Goal: Task Accomplishment & Management: Use online tool/utility

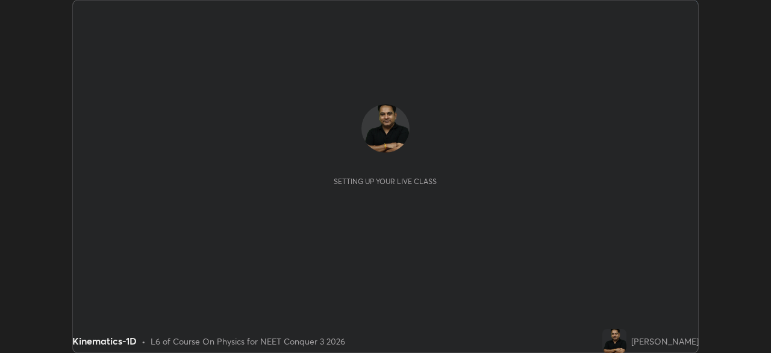
scroll to position [353, 771]
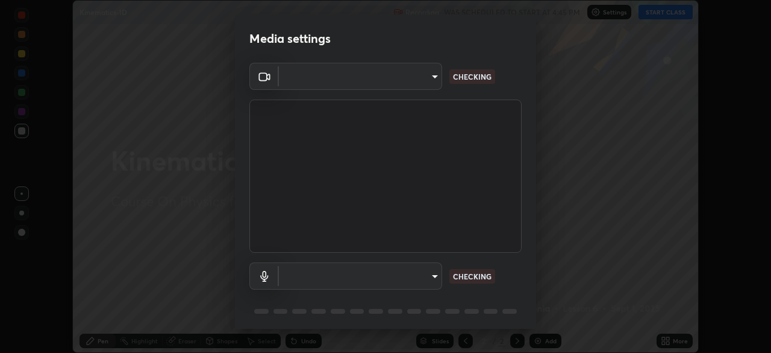
type input "1f3b1a4dbf7f6127e04a7c32b9c59d4571b9df5a52b12507af43ba0352f2305c"
click at [420, 278] on body "Erase all Kinematics-1D Recording WAS SCHEDULED TO START AT 4:45 PM Settings ST…" at bounding box center [385, 176] width 771 height 353
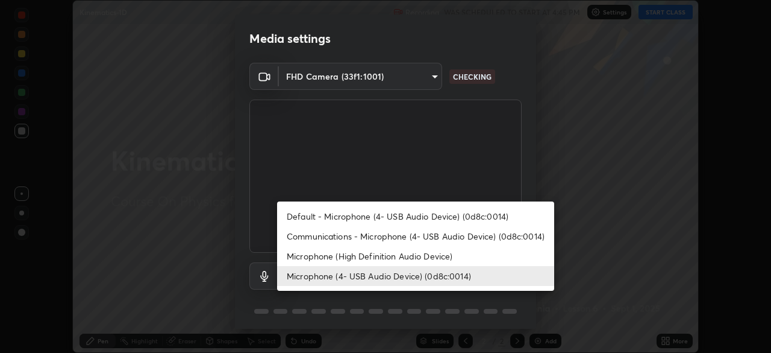
click at [429, 254] on li "Microphone (High Definition Audio Device)" at bounding box center [415, 256] width 277 height 20
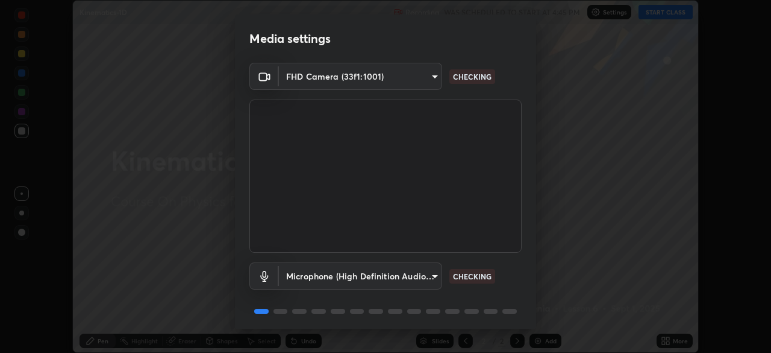
click at [425, 278] on body "Erase all Kinematics-1D Recording WAS SCHEDULED TO START AT 4:45 PM Settings ST…" at bounding box center [385, 176] width 771 height 353
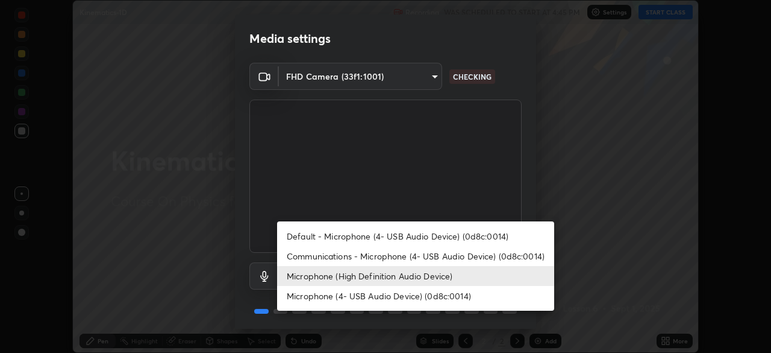
click at [418, 294] on li "Microphone (4- USB Audio Device) (0d8c:0014)" at bounding box center [415, 296] width 277 height 20
type input "e5b627718591eeaf1f58acbce375d66896c0403349ed2b511c0f677bbfff9090"
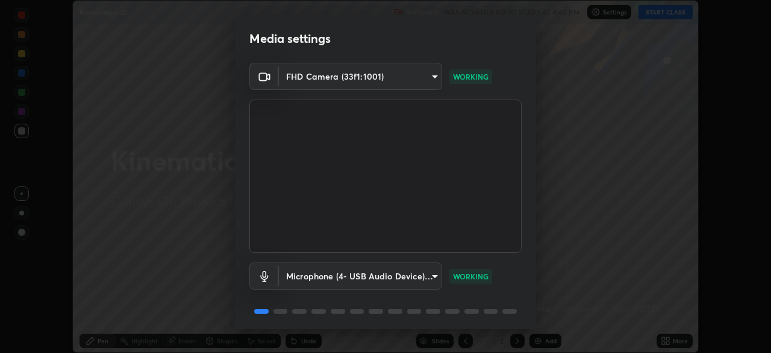
scroll to position [42, 0]
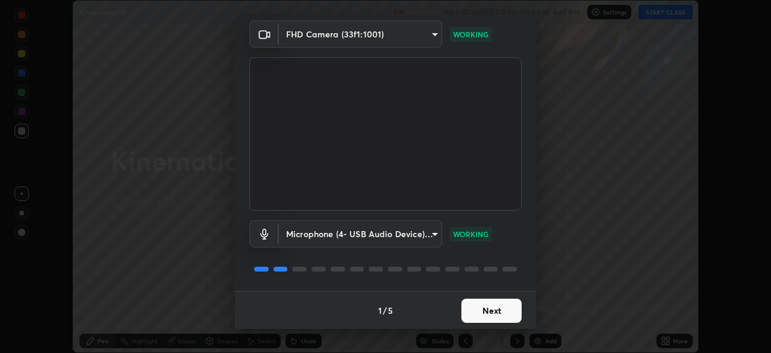
click at [488, 307] on button "Next" at bounding box center [492, 310] width 60 height 24
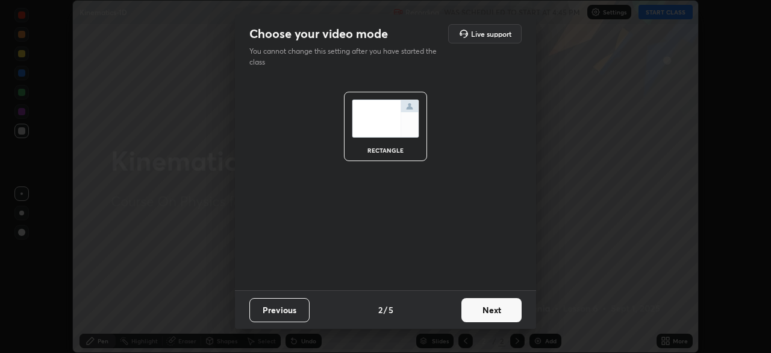
scroll to position [0, 0]
click at [489, 309] on button "Next" at bounding box center [492, 310] width 60 height 24
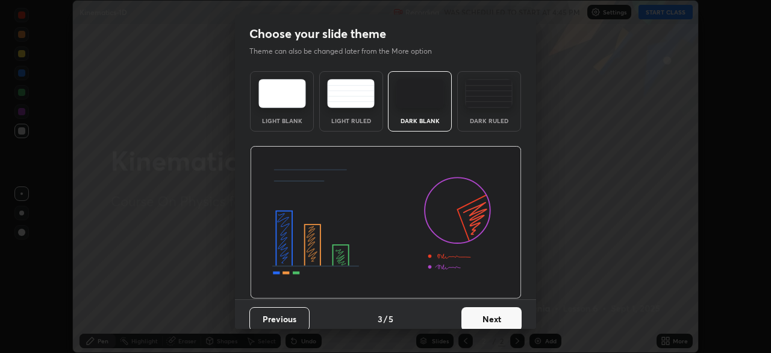
click at [492, 315] on button "Next" at bounding box center [492, 319] width 60 height 24
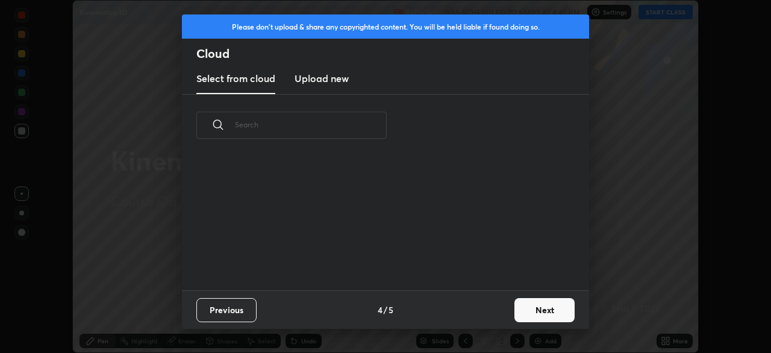
scroll to position [134, 387]
click at [336, 80] on h3 "Upload new" at bounding box center [322, 78] width 54 height 14
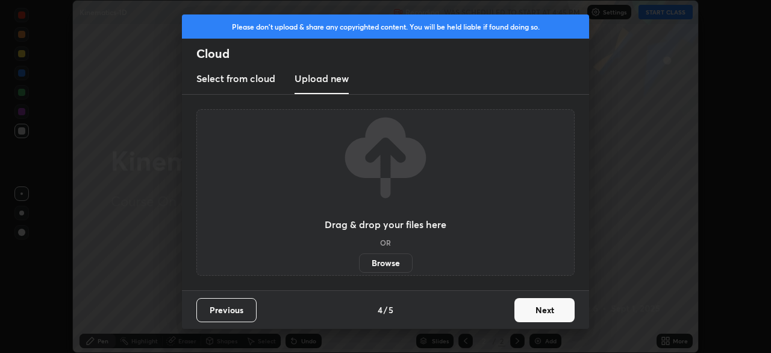
click at [387, 263] on label "Browse" at bounding box center [386, 262] width 54 height 19
click at [359, 263] on input "Browse" at bounding box center [359, 262] width 0 height 19
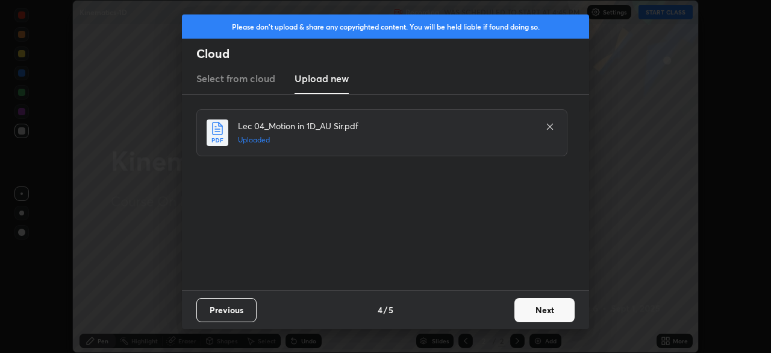
click at [548, 309] on button "Next" at bounding box center [545, 310] width 60 height 24
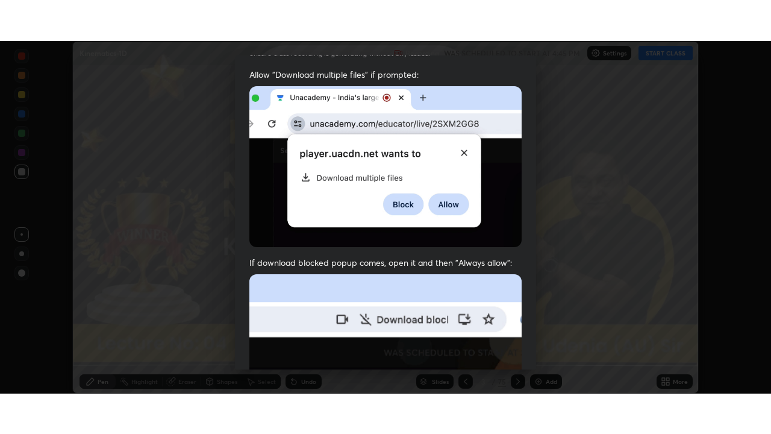
scroll to position [288, 0]
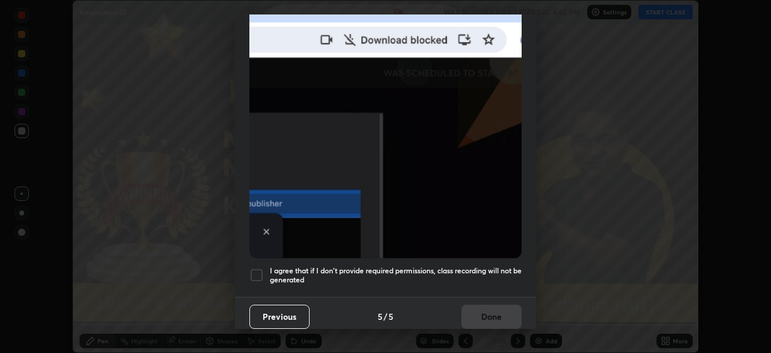
click at [259, 269] on div at bounding box center [256, 275] width 14 height 14
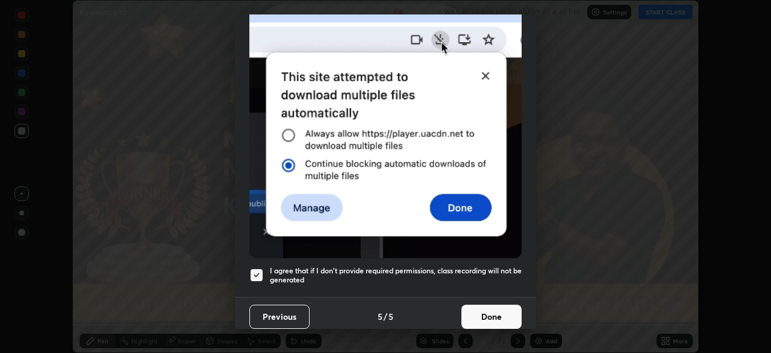
click at [491, 309] on button "Done" at bounding box center [492, 316] width 60 height 24
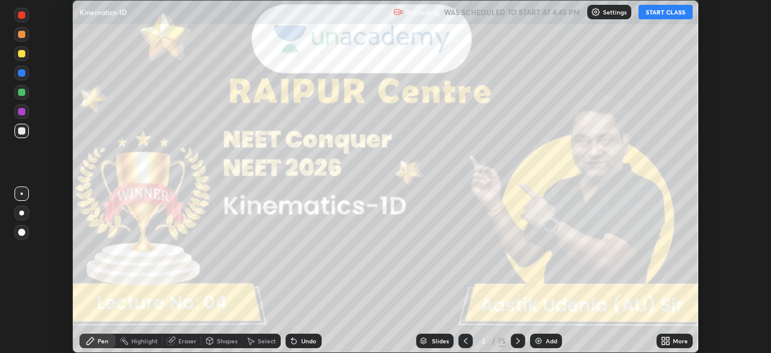
click at [667, 342] on icon at bounding box center [668, 342] width 3 height 3
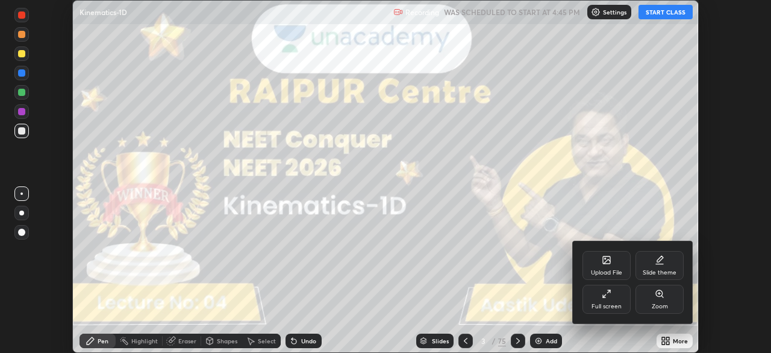
click at [602, 296] on icon at bounding box center [607, 294] width 10 height 10
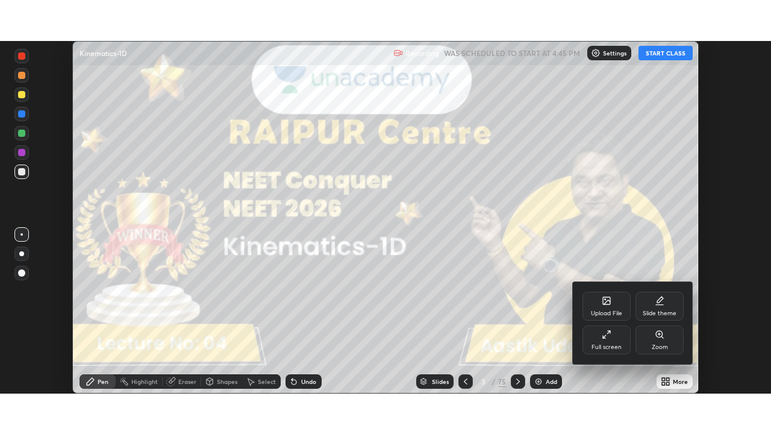
scroll to position [434, 771]
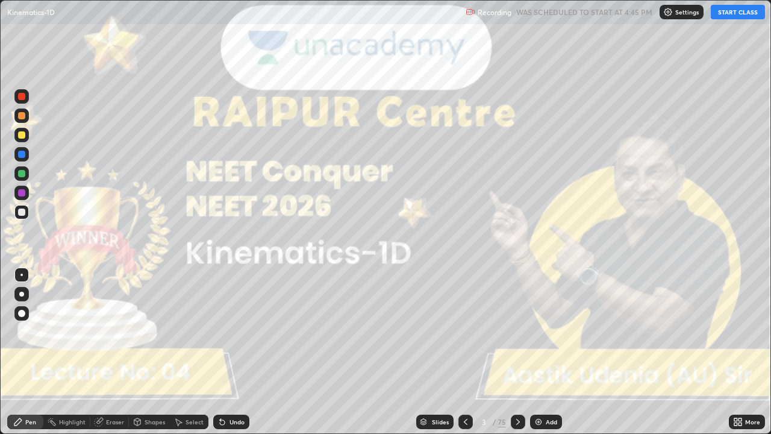
click at [724, 15] on button "START CLASS" at bounding box center [738, 12] width 54 height 14
click at [22, 294] on div at bounding box center [21, 294] width 5 height 5
click at [516, 352] on icon at bounding box center [518, 422] width 10 height 10
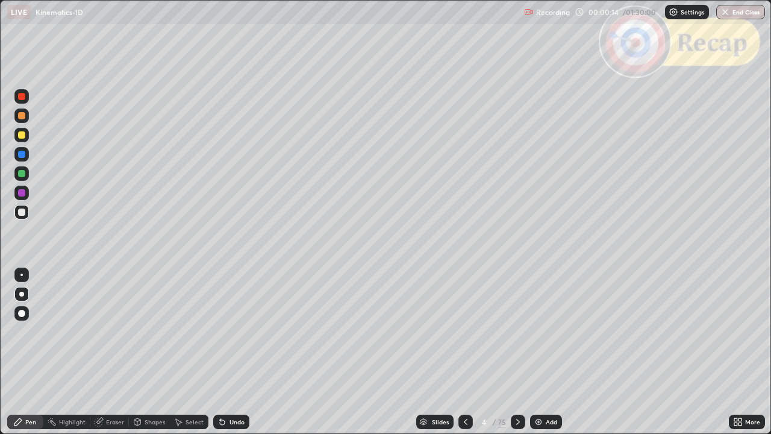
click at [516, 352] on icon at bounding box center [518, 422] width 10 height 10
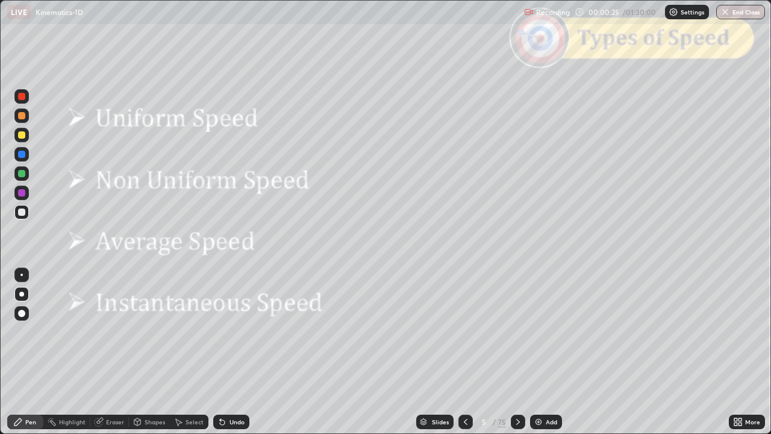
click at [516, 352] on icon at bounding box center [518, 422] width 10 height 10
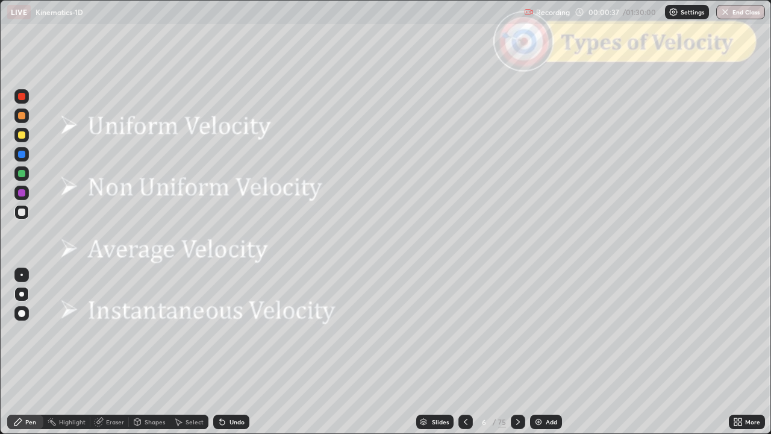
click at [517, 352] on icon at bounding box center [518, 422] width 10 height 10
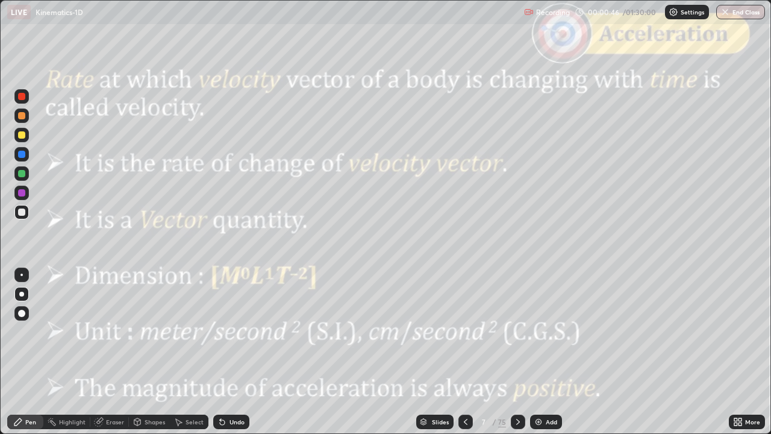
click at [518, 352] on icon at bounding box center [518, 422] width 10 height 10
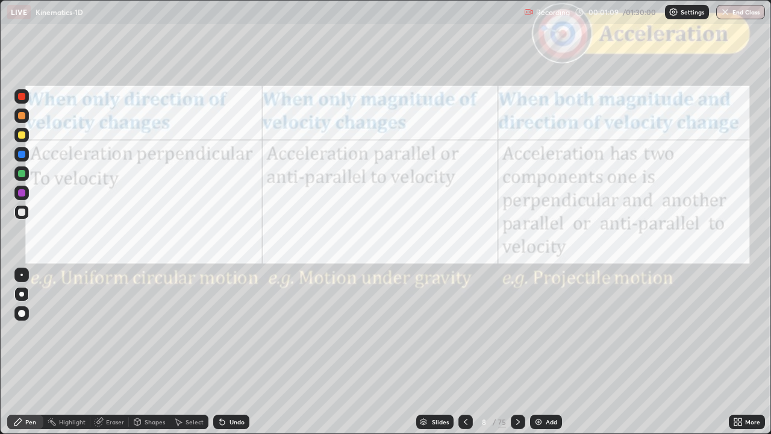
click at [517, 352] on icon at bounding box center [518, 422] width 4 height 6
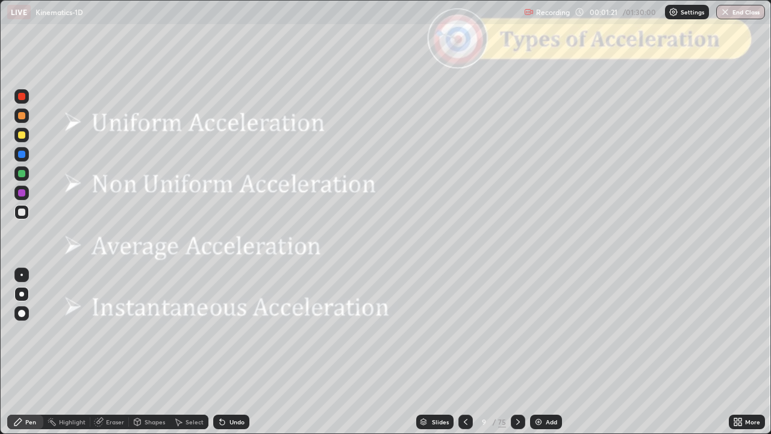
click at [517, 352] on icon at bounding box center [518, 422] width 10 height 10
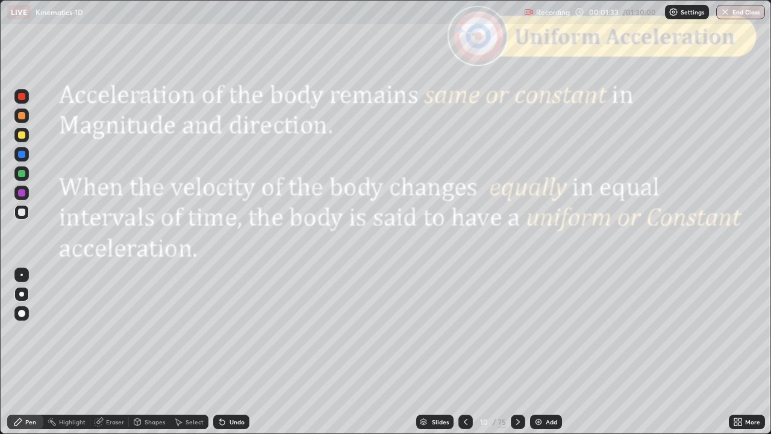
click at [518, 352] on icon at bounding box center [518, 422] width 4 height 6
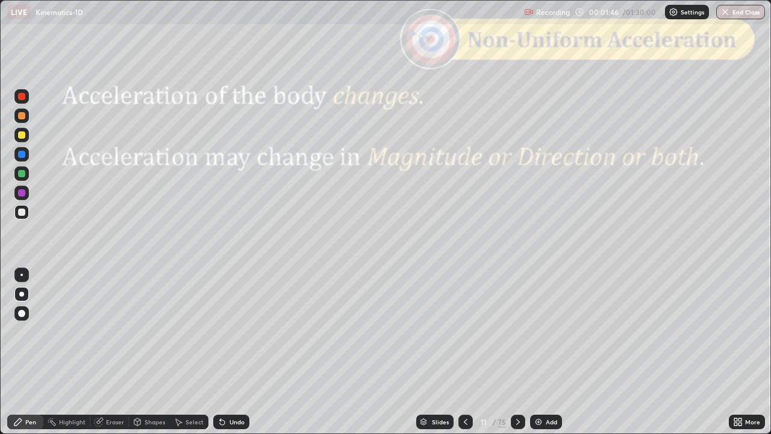
click at [517, 352] on icon at bounding box center [518, 422] width 4 height 6
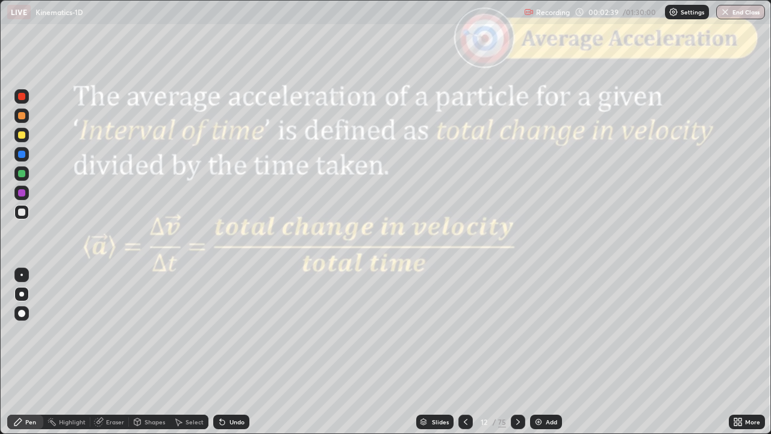
click at [22, 115] on div at bounding box center [21, 115] width 7 height 7
click at [146, 352] on div "Shapes" at bounding box center [155, 422] width 20 height 6
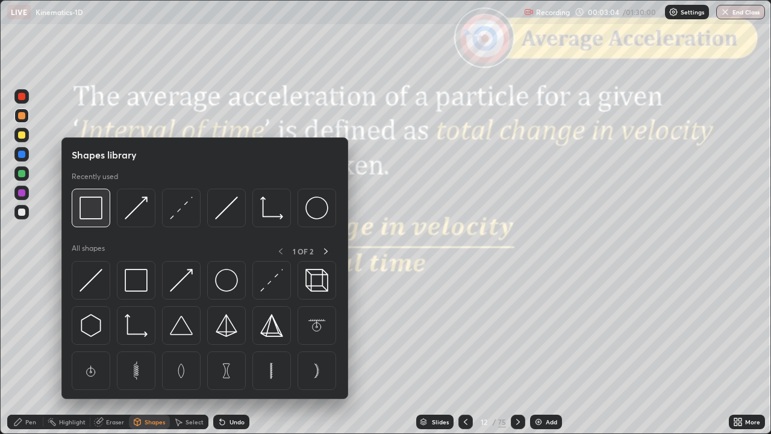
click at [95, 214] on img at bounding box center [91, 207] width 23 height 23
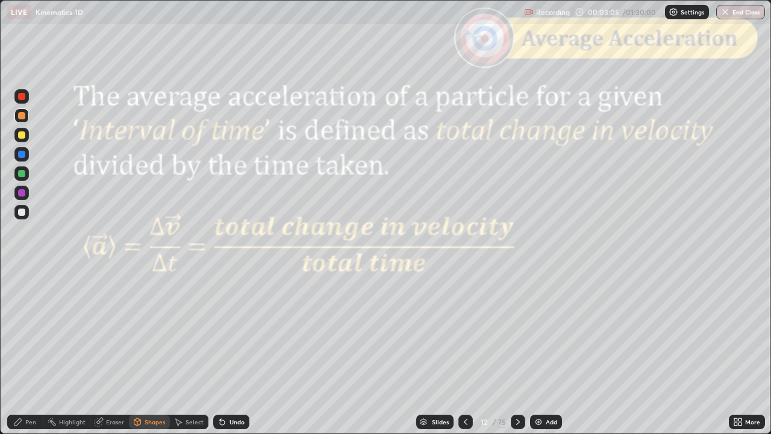
click at [20, 96] on div at bounding box center [21, 96] width 7 height 7
click at [29, 352] on div "Pen" at bounding box center [25, 422] width 36 height 14
click at [524, 352] on div at bounding box center [518, 422] width 14 height 14
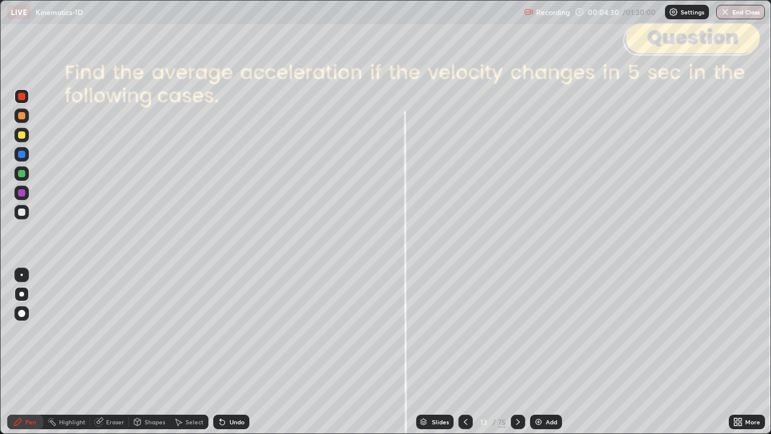
click at [153, 352] on div "Shapes" at bounding box center [155, 422] width 20 height 6
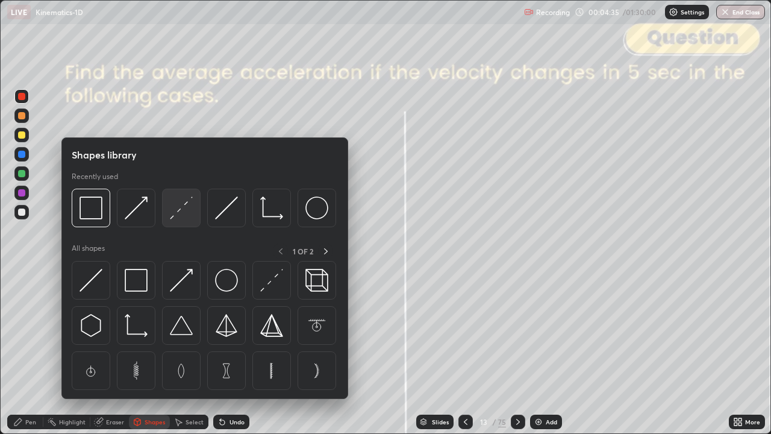
click at [180, 210] on img at bounding box center [181, 207] width 23 height 23
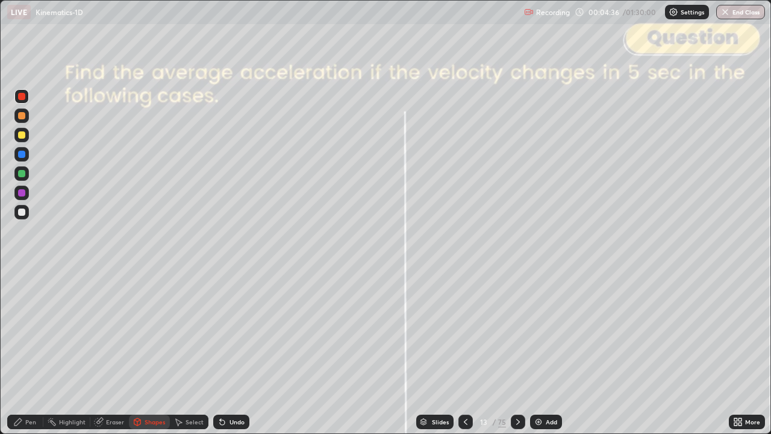
click at [21, 212] on div at bounding box center [21, 212] width 7 height 7
click at [30, 352] on div "Pen" at bounding box center [30, 422] width 11 height 6
click at [151, 352] on div "Shapes" at bounding box center [155, 422] width 20 height 6
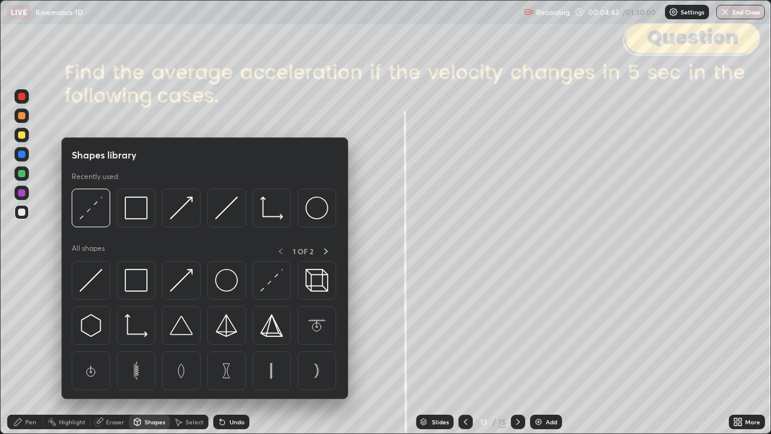
click at [178, 211] on img at bounding box center [181, 207] width 23 height 23
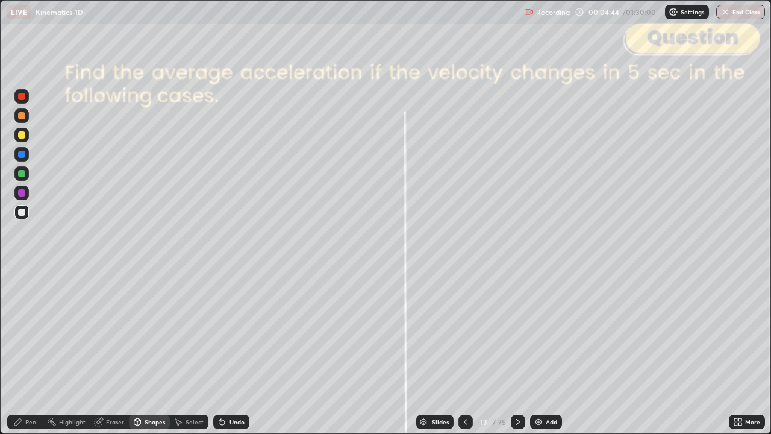
click at [24, 116] on div at bounding box center [21, 115] width 7 height 7
click at [242, 352] on div "Undo" at bounding box center [231, 422] width 36 height 14
click at [28, 352] on div "Pen" at bounding box center [25, 422] width 36 height 14
click at [236, 352] on div "Undo" at bounding box center [237, 422] width 15 height 6
click at [20, 211] on div at bounding box center [21, 212] width 7 height 7
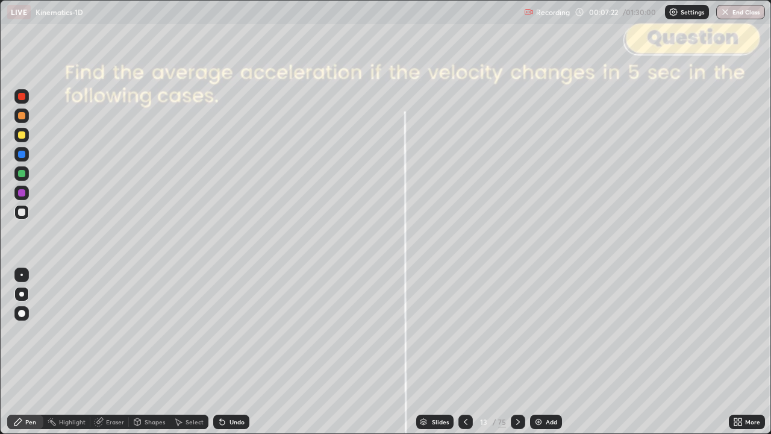
click at [235, 352] on div "Undo" at bounding box center [237, 422] width 15 height 6
click at [231, 352] on div "Undo" at bounding box center [237, 422] width 15 height 6
click at [140, 352] on icon at bounding box center [137, 421] width 7 height 7
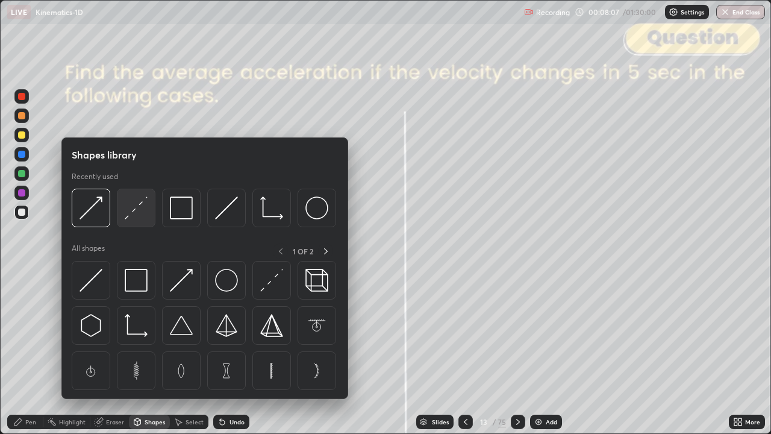
click at [134, 216] on img at bounding box center [136, 207] width 23 height 23
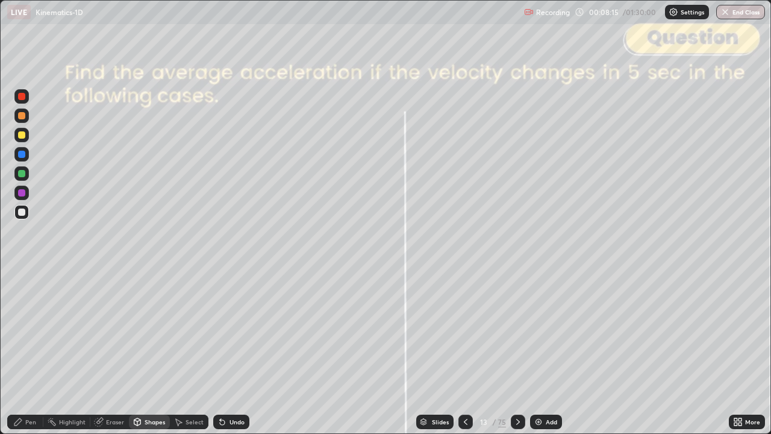
click at [22, 116] on div at bounding box center [21, 115] width 7 height 7
click at [145, 352] on div "Shapes" at bounding box center [155, 422] width 20 height 6
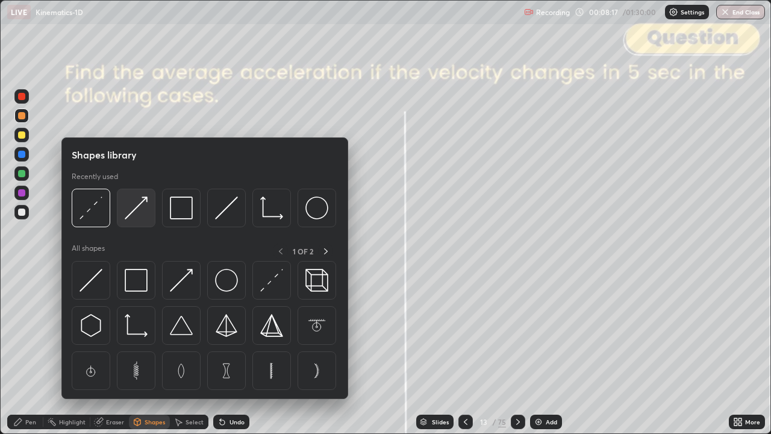
click at [140, 214] on img at bounding box center [136, 207] width 23 height 23
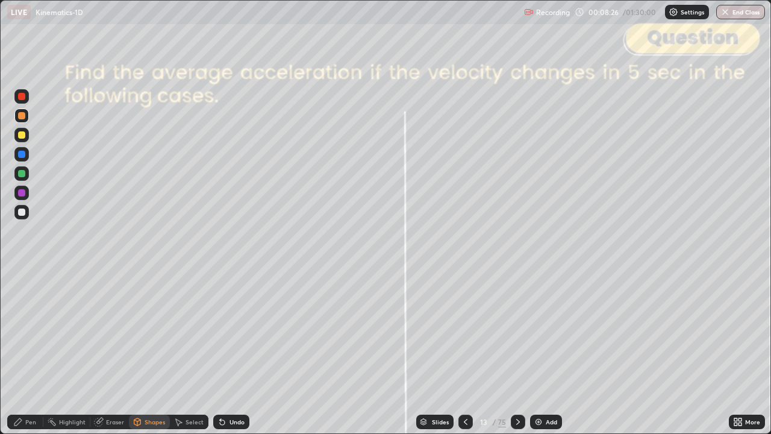
click at [30, 352] on div "Pen" at bounding box center [30, 422] width 11 height 6
click at [158, 352] on div "Shapes" at bounding box center [149, 422] width 41 height 14
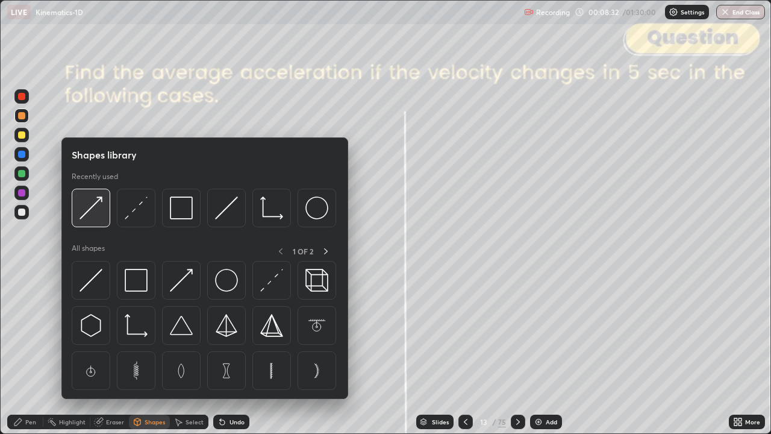
click at [101, 213] on img at bounding box center [91, 207] width 23 height 23
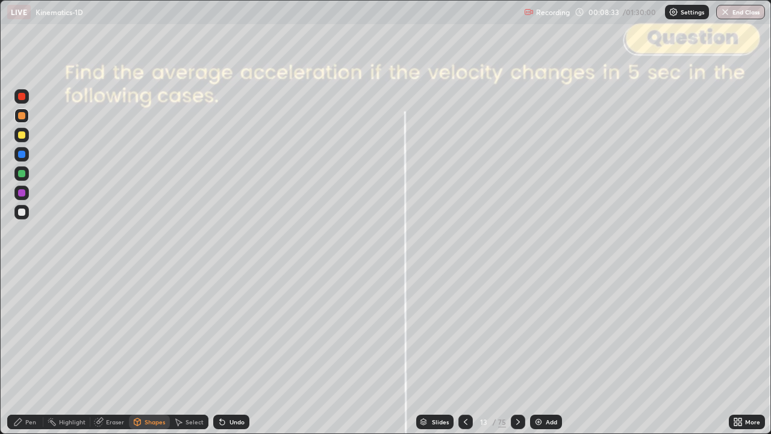
click at [22, 174] on div at bounding box center [21, 173] width 7 height 7
click at [34, 352] on div "Pen" at bounding box center [25, 422] width 36 height 14
click at [23, 212] on div at bounding box center [21, 212] width 7 height 7
click at [233, 352] on div "Undo" at bounding box center [231, 422] width 36 height 14
click at [518, 352] on icon at bounding box center [518, 422] width 4 height 6
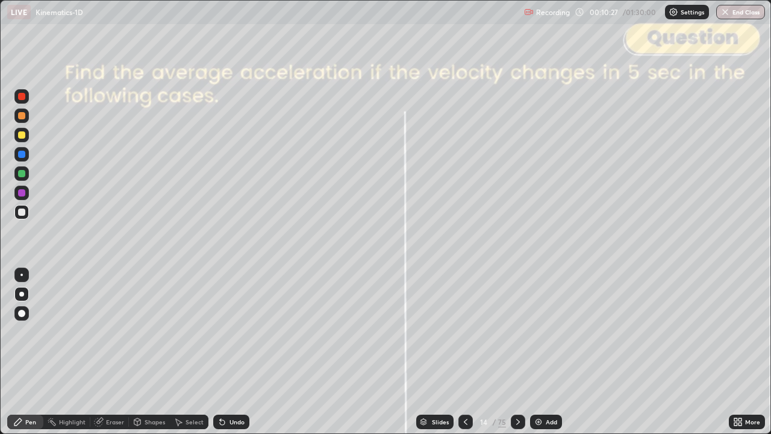
click at [154, 352] on div "Shapes" at bounding box center [155, 422] width 20 height 6
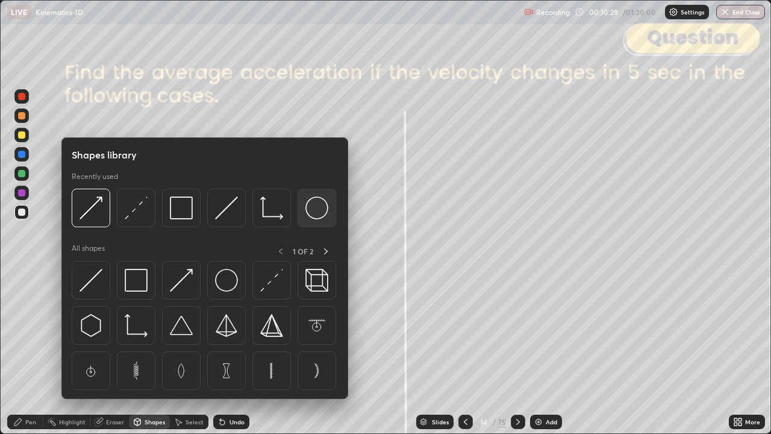
click at [307, 206] on img at bounding box center [317, 207] width 23 height 23
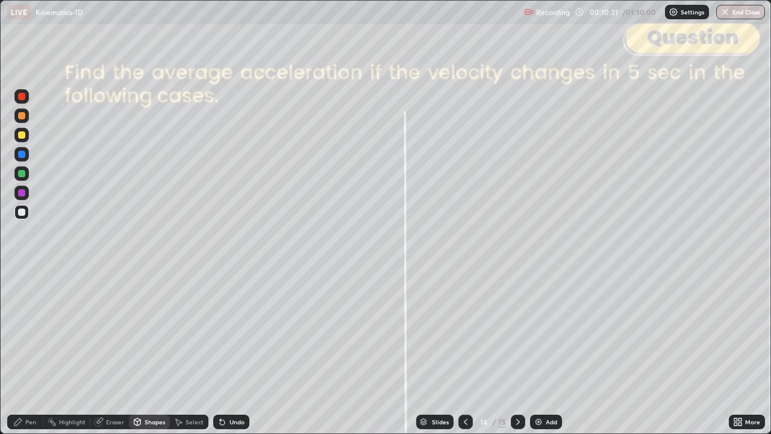
click at [154, 352] on div "Shapes" at bounding box center [155, 422] width 20 height 6
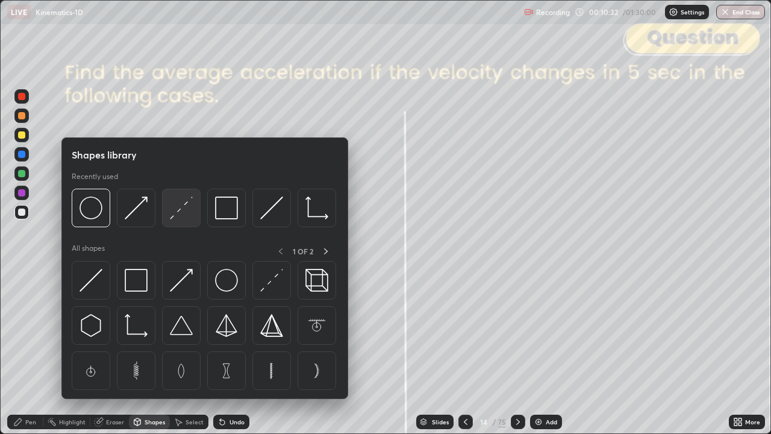
click at [181, 215] on img at bounding box center [181, 207] width 23 height 23
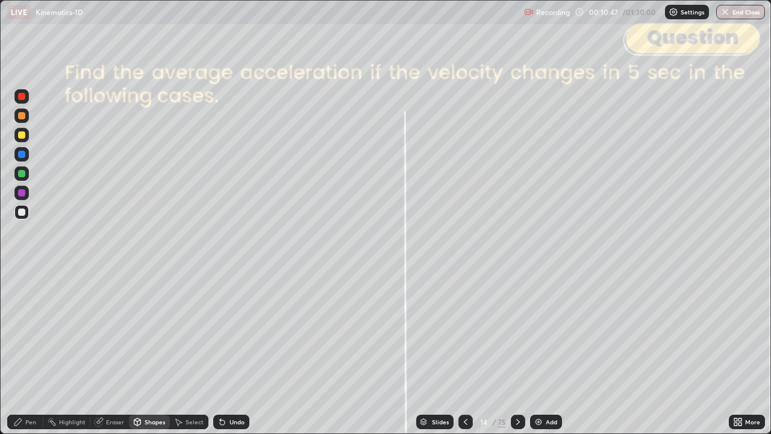
click at [24, 352] on div "Pen" at bounding box center [25, 422] width 36 height 14
click at [147, 352] on div "Shapes" at bounding box center [155, 422] width 20 height 6
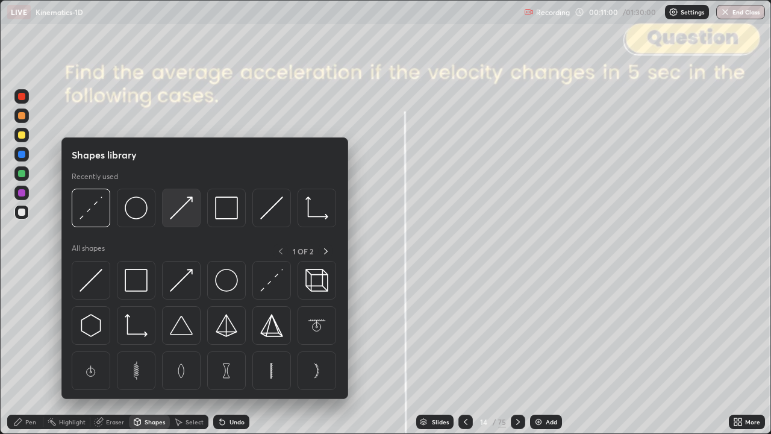
click at [181, 216] on img at bounding box center [181, 207] width 23 height 23
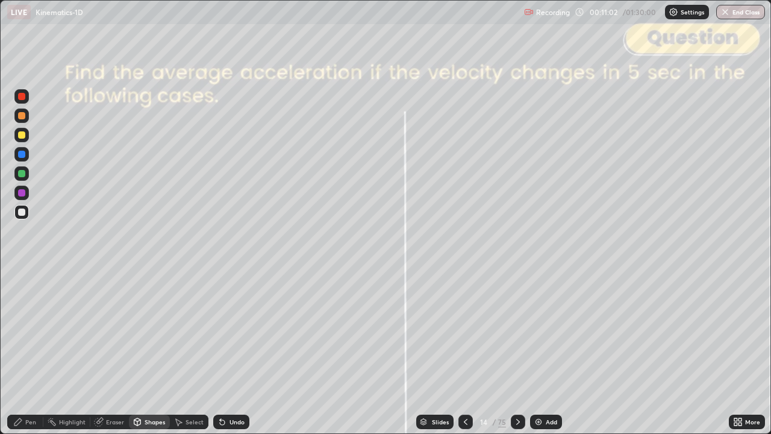
click at [239, 352] on div "Undo" at bounding box center [237, 422] width 15 height 6
click at [21, 136] on div at bounding box center [21, 134] width 7 height 7
click at [22, 116] on div at bounding box center [21, 115] width 7 height 7
click at [19, 352] on icon at bounding box center [18, 422] width 10 height 10
click at [20, 179] on div at bounding box center [21, 173] width 14 height 14
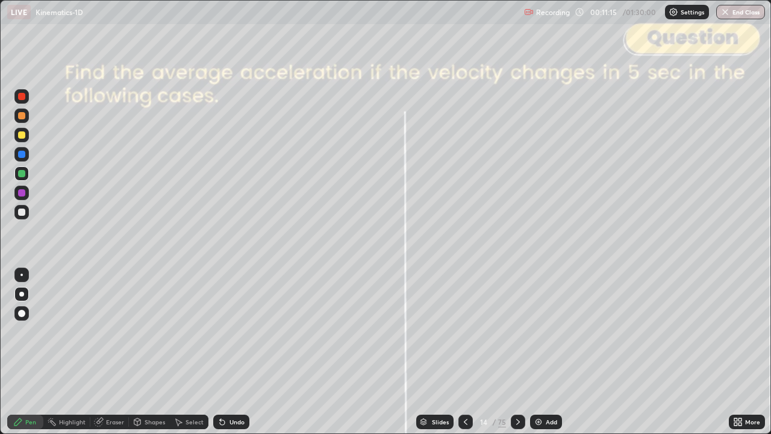
click at [151, 352] on div "Shapes" at bounding box center [155, 422] width 20 height 6
click at [13, 351] on div at bounding box center [21, 248] width 19 height 323
click at [22, 352] on div "Pen" at bounding box center [25, 422] width 36 height 14
click at [24, 212] on div at bounding box center [21, 212] width 7 height 7
click at [233, 352] on div "Undo" at bounding box center [237, 422] width 15 height 6
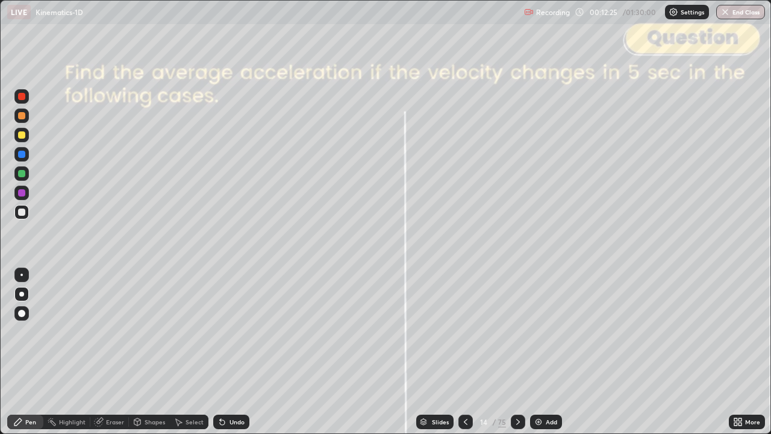
click at [233, 352] on div "Undo" at bounding box center [237, 422] width 15 height 6
click at [151, 352] on div "Shapes" at bounding box center [155, 422] width 20 height 6
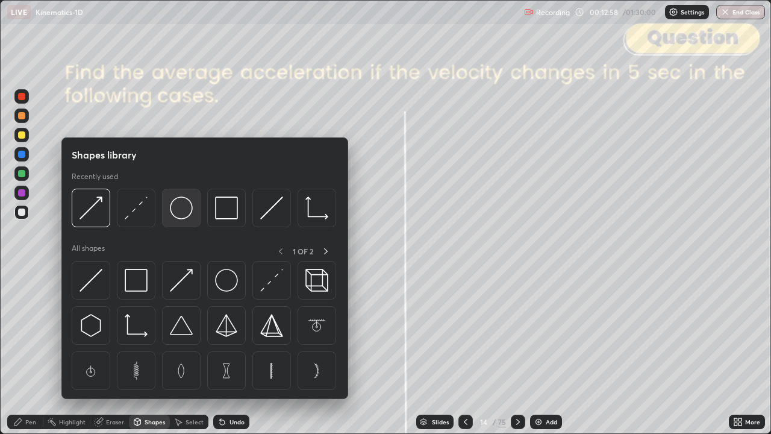
click at [182, 207] on img at bounding box center [181, 207] width 23 height 23
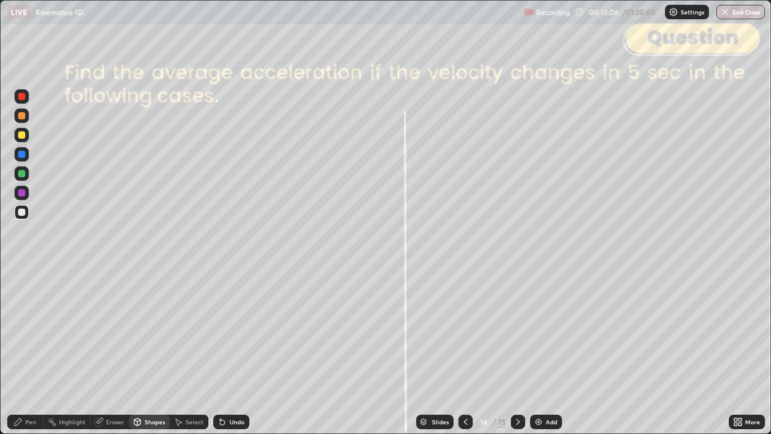
click at [153, 352] on div "Shapes" at bounding box center [155, 422] width 20 height 6
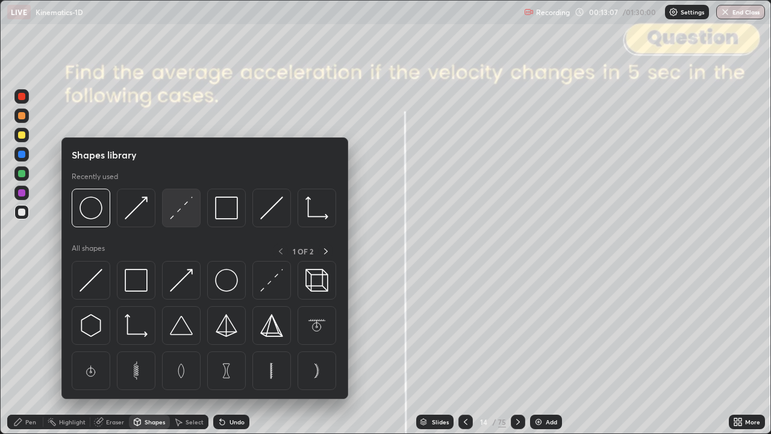
click at [184, 213] on img at bounding box center [181, 207] width 23 height 23
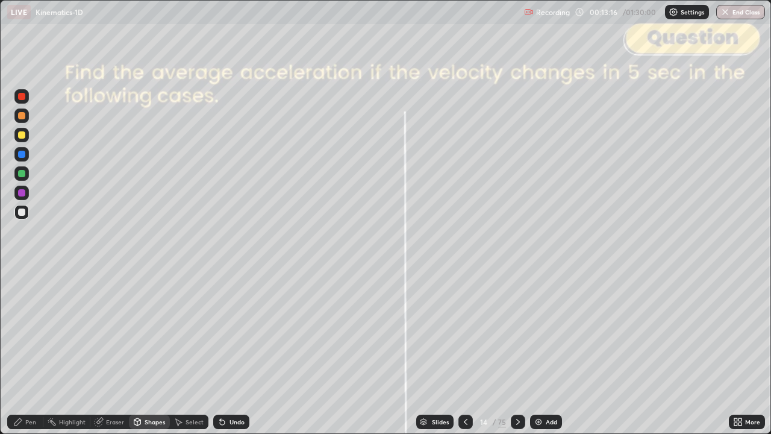
click at [28, 352] on div "Pen" at bounding box center [30, 422] width 11 height 6
click at [145, 352] on div "Shapes" at bounding box center [155, 422] width 20 height 6
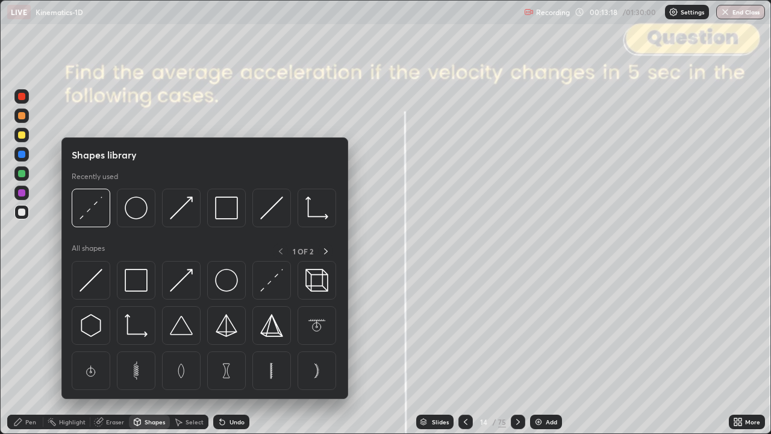
click at [184, 208] on img at bounding box center [181, 207] width 23 height 23
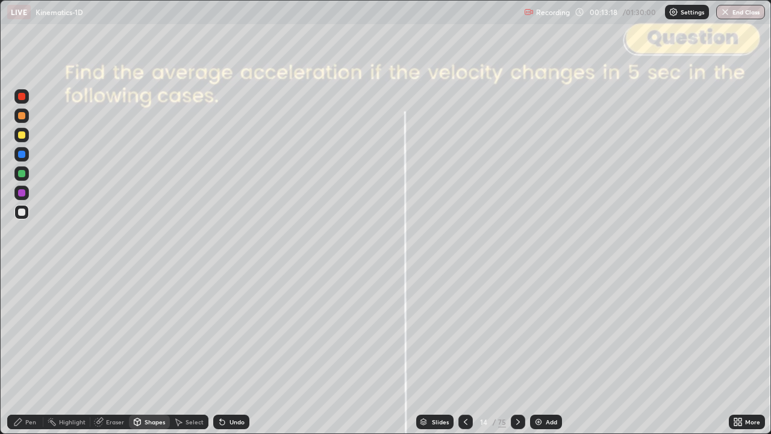
click at [22, 118] on div at bounding box center [21, 115] width 7 height 7
click at [236, 352] on div "Undo" at bounding box center [237, 422] width 15 height 6
click at [36, 352] on div "Pen" at bounding box center [25, 422] width 36 height 14
click at [152, 352] on div "Shapes" at bounding box center [155, 422] width 20 height 6
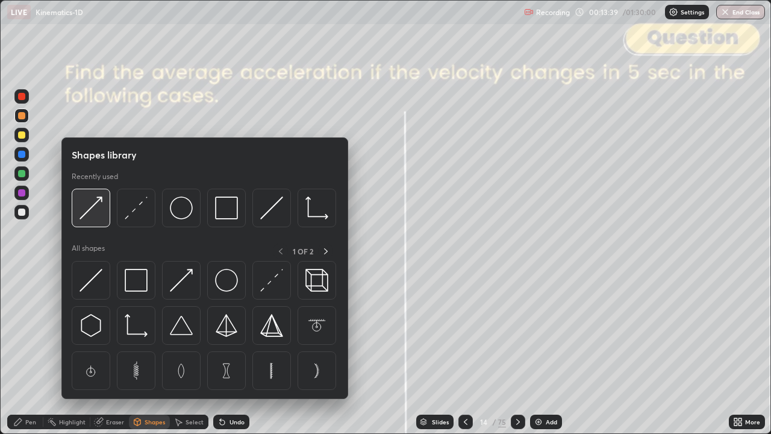
click at [93, 213] on img at bounding box center [91, 207] width 23 height 23
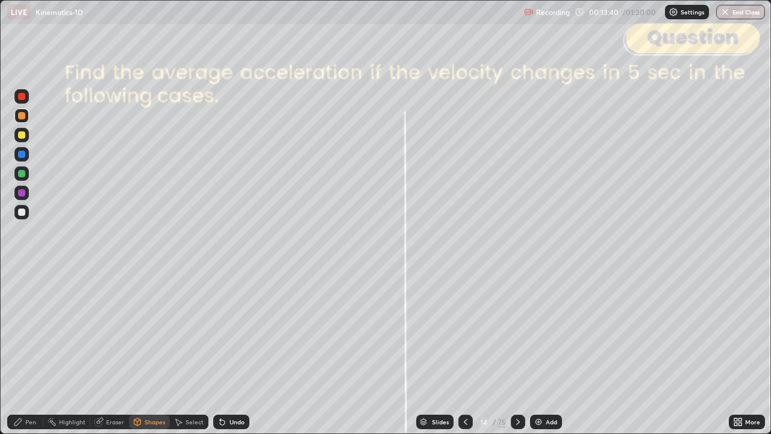
click at [23, 175] on div at bounding box center [21, 173] width 7 height 7
click at [28, 352] on div "Pen" at bounding box center [25, 422] width 36 height 14
click at [23, 212] on div at bounding box center [21, 212] width 7 height 7
click at [24, 137] on div at bounding box center [21, 134] width 7 height 7
click at [233, 352] on div "Undo" at bounding box center [231, 422] width 36 height 14
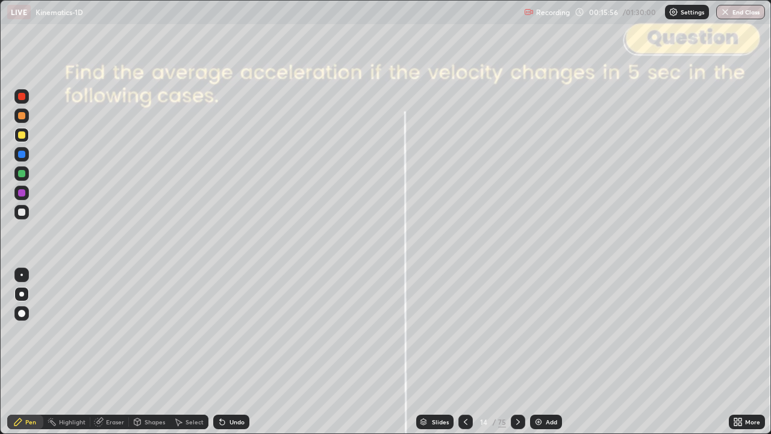
click at [231, 352] on div "Undo" at bounding box center [231, 422] width 36 height 14
click at [113, 352] on div "Eraser" at bounding box center [115, 422] width 18 height 6
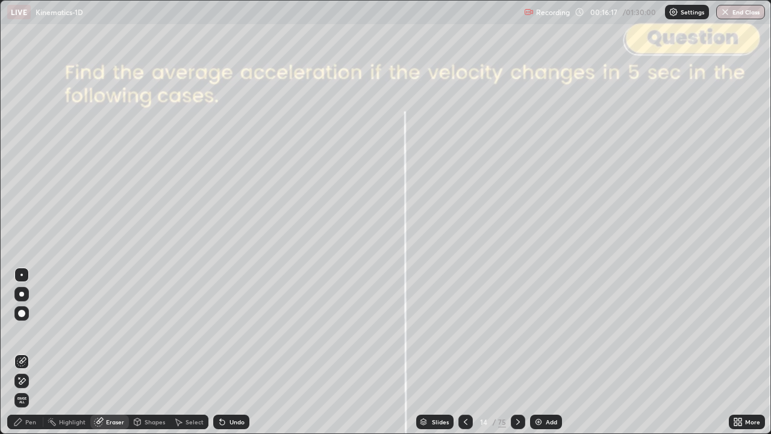
click at [33, 352] on div "Pen" at bounding box center [30, 422] width 11 height 6
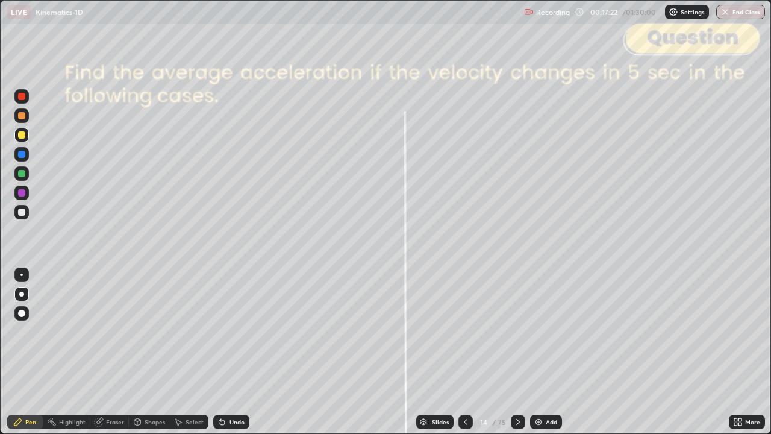
click at [515, 352] on icon at bounding box center [518, 422] width 10 height 10
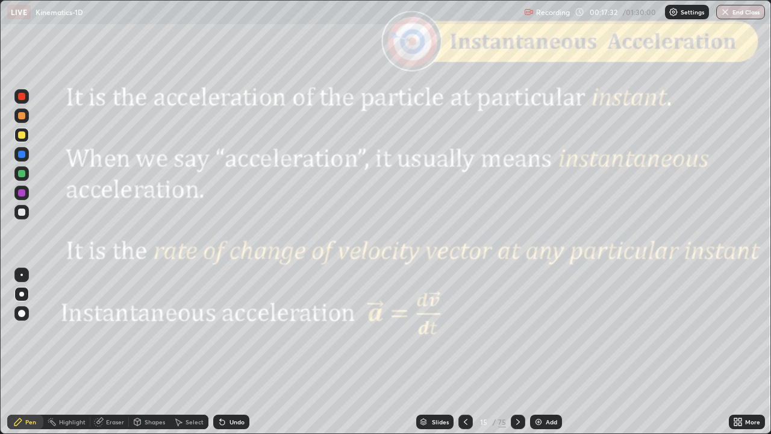
click at [149, 352] on div "Shapes" at bounding box center [155, 422] width 20 height 6
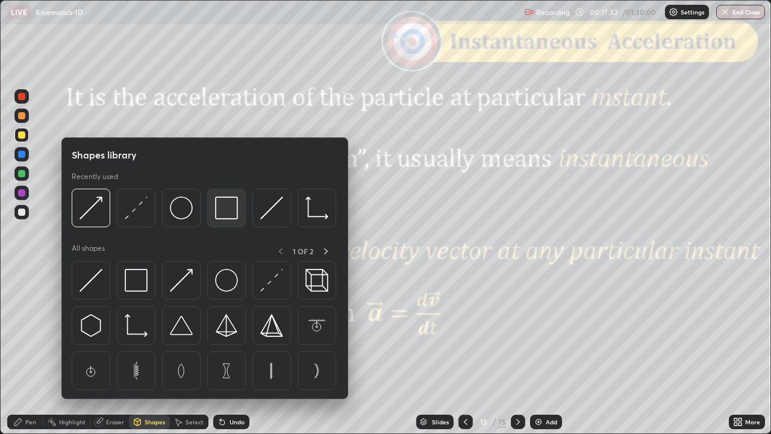
click at [230, 204] on img at bounding box center [226, 207] width 23 height 23
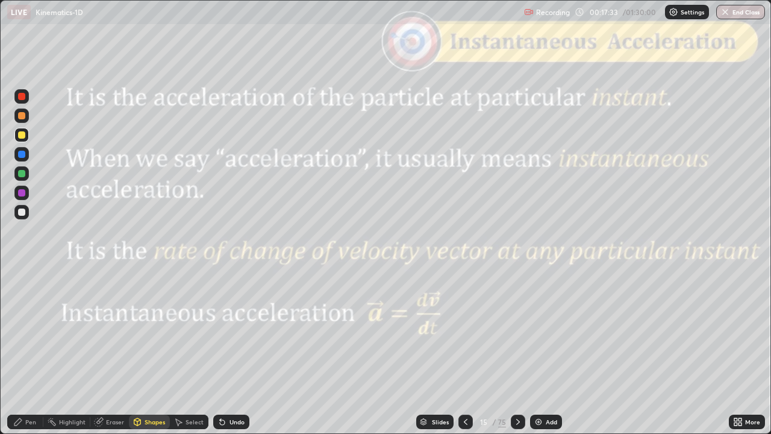
click at [20, 96] on div at bounding box center [21, 96] width 7 height 7
click at [518, 352] on icon at bounding box center [518, 422] width 4 height 6
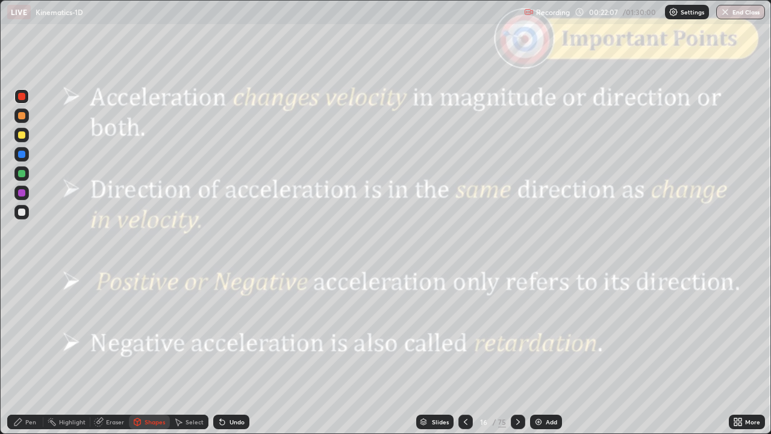
click at [22, 136] on div at bounding box center [21, 134] width 7 height 7
click at [29, 352] on div "Pen" at bounding box center [30, 422] width 11 height 6
click at [520, 352] on icon at bounding box center [518, 422] width 10 height 10
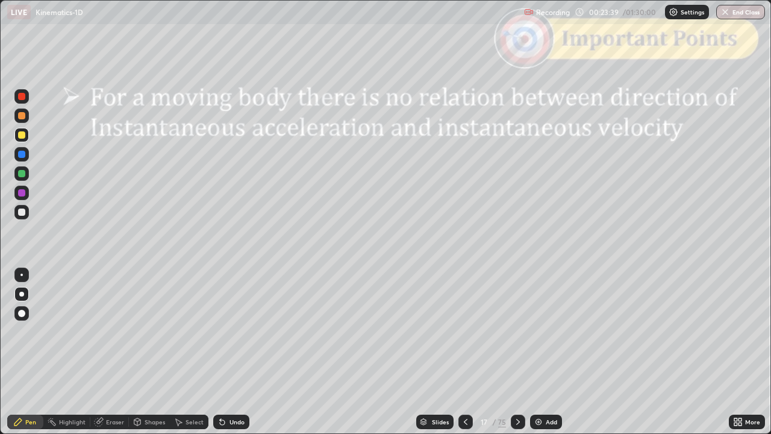
click at [157, 352] on div "Shapes" at bounding box center [155, 422] width 20 height 6
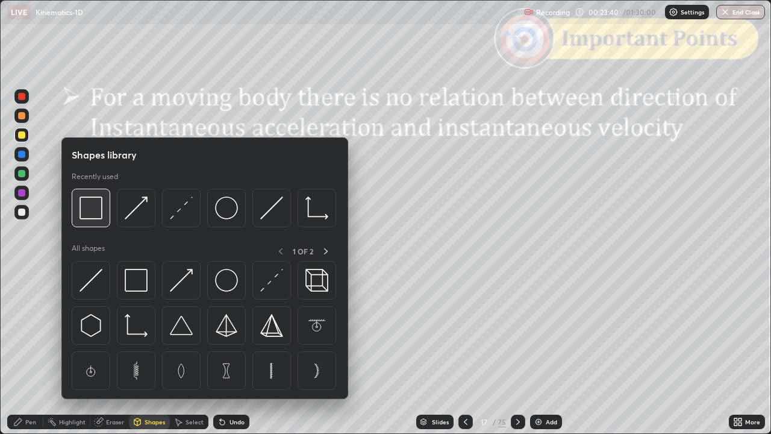
click at [102, 210] on img at bounding box center [91, 207] width 23 height 23
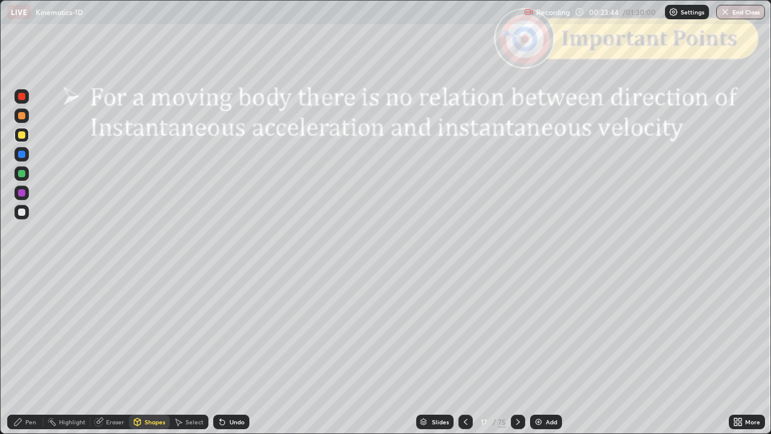
click at [233, 352] on div "Undo" at bounding box center [237, 422] width 15 height 6
click at [24, 99] on div at bounding box center [21, 96] width 7 height 7
click at [25, 211] on div at bounding box center [21, 212] width 7 height 7
click at [150, 352] on div "Shapes" at bounding box center [155, 422] width 20 height 6
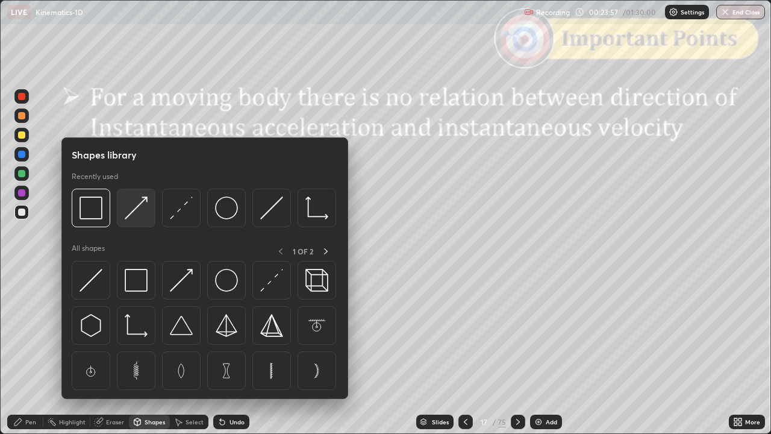
click at [143, 216] on img at bounding box center [136, 207] width 23 height 23
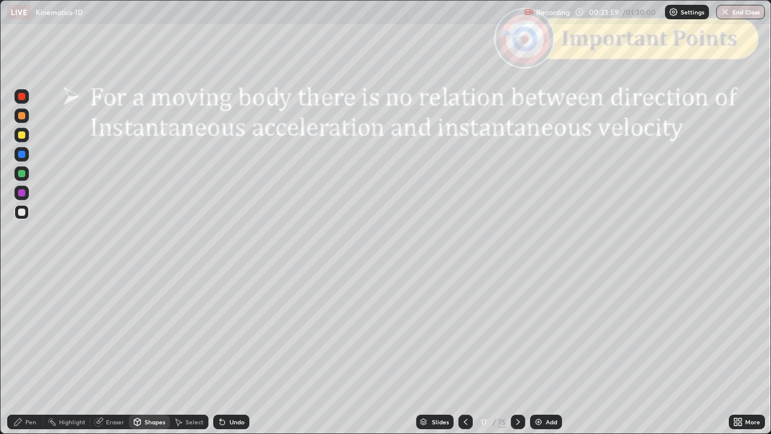
click at [22, 135] on div at bounding box center [21, 134] width 7 height 7
click at [137, 352] on icon at bounding box center [137, 421] width 7 height 2
click at [14, 338] on div at bounding box center [21, 248] width 19 height 323
click at [24, 352] on div "Pen" at bounding box center [25, 422] width 36 height 14
click at [22, 210] on div at bounding box center [21, 212] width 7 height 7
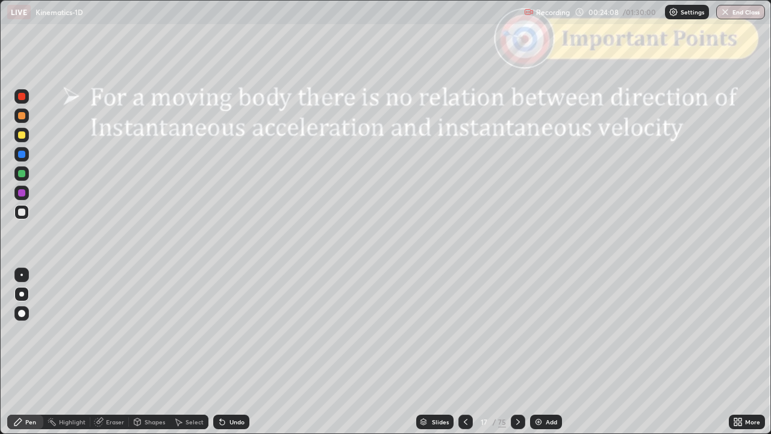
click at [25, 140] on div at bounding box center [21, 135] width 14 height 14
click at [517, 352] on icon at bounding box center [518, 422] width 10 height 10
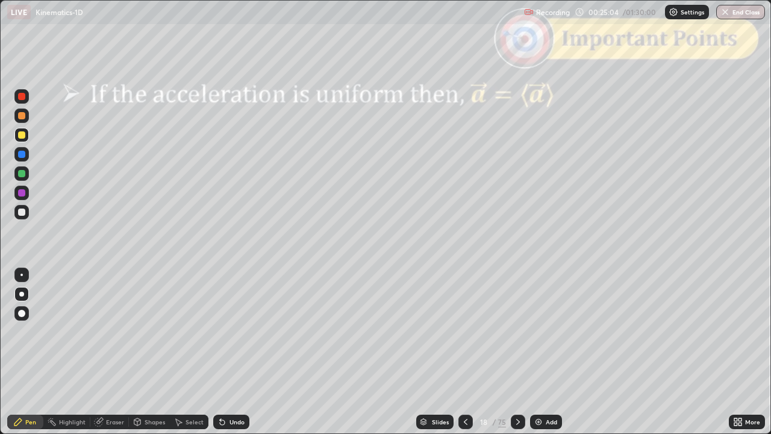
click at [154, 352] on div "Shapes" at bounding box center [155, 422] width 20 height 6
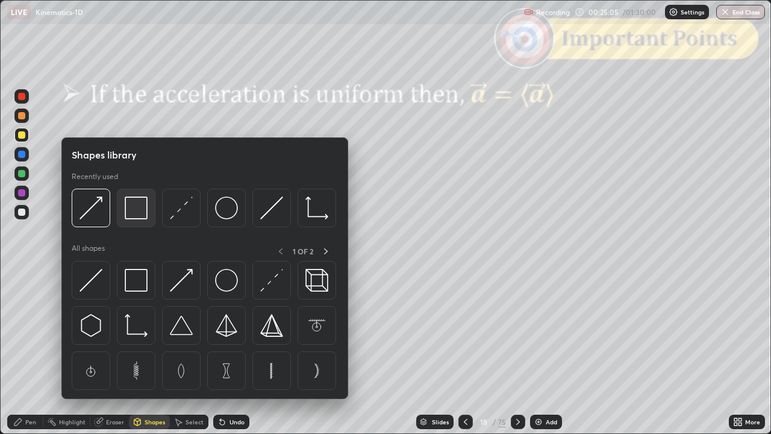
click at [138, 212] on img at bounding box center [136, 207] width 23 height 23
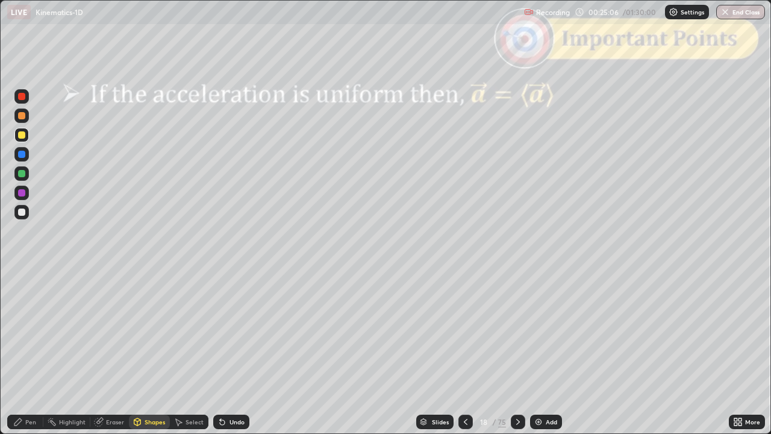
click at [22, 99] on div at bounding box center [21, 96] width 7 height 7
click at [29, 352] on div "Pen" at bounding box center [30, 422] width 11 height 6
click at [23, 212] on div at bounding box center [21, 212] width 7 height 7
click at [22, 135] on div at bounding box center [21, 134] width 7 height 7
click at [150, 352] on div "Shapes" at bounding box center [155, 422] width 20 height 6
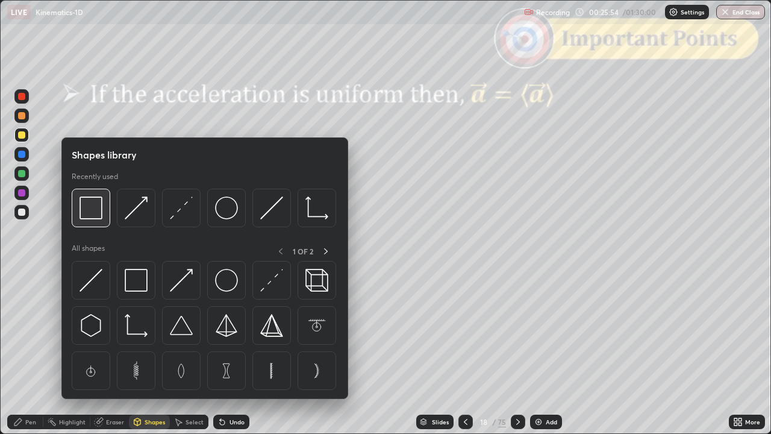
click at [93, 219] on img at bounding box center [91, 207] width 23 height 23
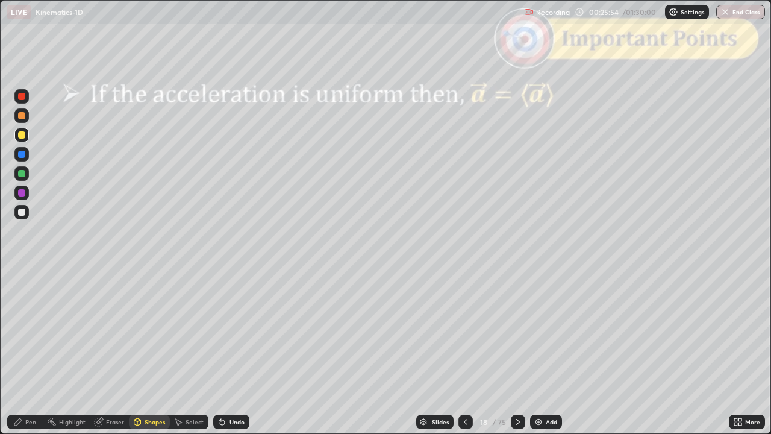
click at [22, 98] on div at bounding box center [21, 96] width 7 height 7
click at [28, 352] on div "Pen" at bounding box center [25, 422] width 36 height 14
click at [22, 213] on div at bounding box center [21, 212] width 7 height 7
click at [22, 98] on div at bounding box center [21, 96] width 7 height 7
click at [154, 352] on div "Shapes" at bounding box center [155, 422] width 20 height 6
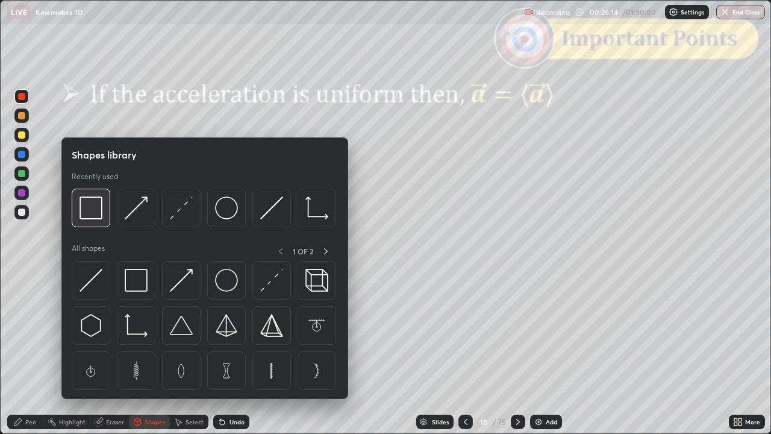
click at [96, 213] on img at bounding box center [91, 207] width 23 height 23
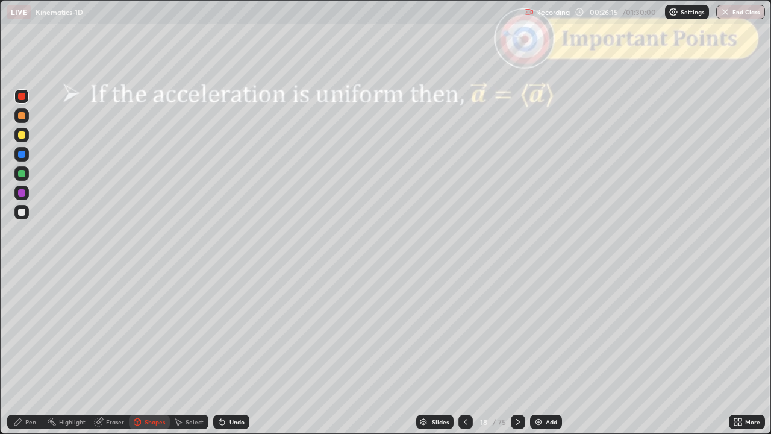
click at [22, 96] on div at bounding box center [21, 96] width 7 height 7
click at [35, 352] on div "Pen" at bounding box center [30, 422] width 11 height 6
click at [24, 212] on div at bounding box center [21, 212] width 7 height 7
click at [22, 117] on div at bounding box center [21, 115] width 7 height 7
click at [149, 352] on div "Shapes" at bounding box center [155, 422] width 20 height 6
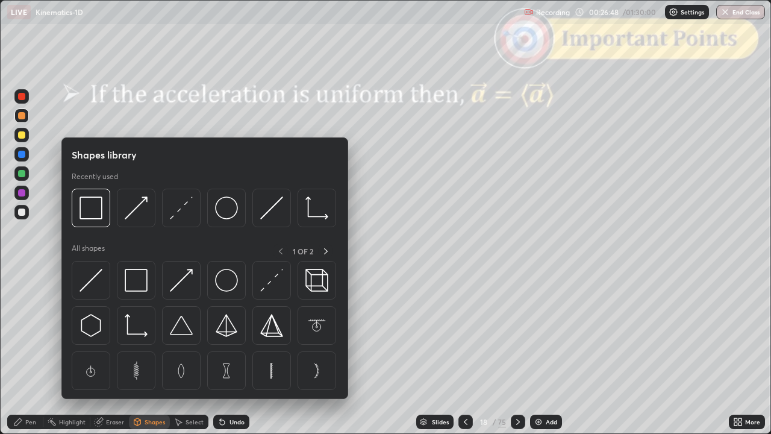
click at [93, 216] on img at bounding box center [91, 207] width 23 height 23
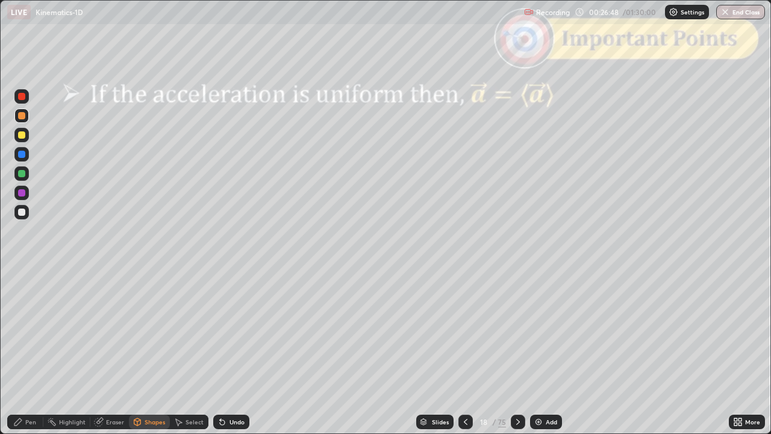
click at [21, 98] on div at bounding box center [21, 96] width 7 height 7
click at [26, 352] on div "Pen" at bounding box center [25, 422] width 36 height 14
click at [516, 352] on icon at bounding box center [518, 422] width 10 height 10
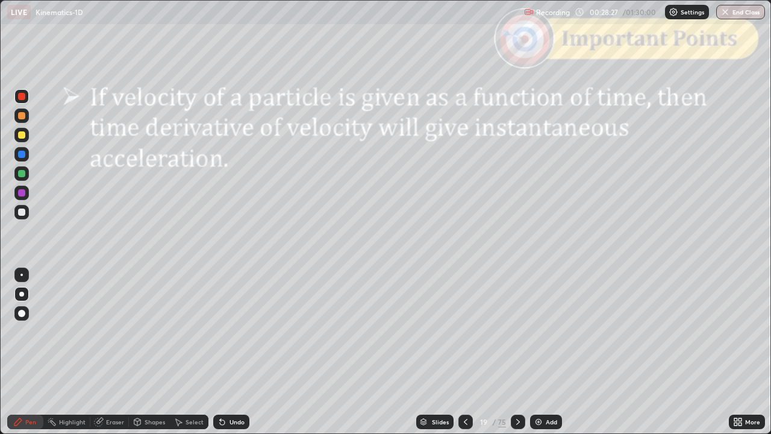
click at [234, 352] on div "Undo" at bounding box center [237, 422] width 15 height 6
click at [150, 352] on div "Shapes" at bounding box center [149, 422] width 41 height 14
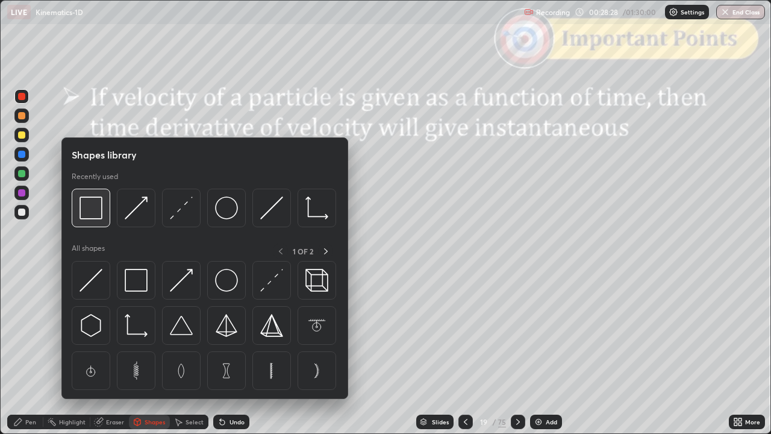
click at [93, 218] on img at bounding box center [91, 207] width 23 height 23
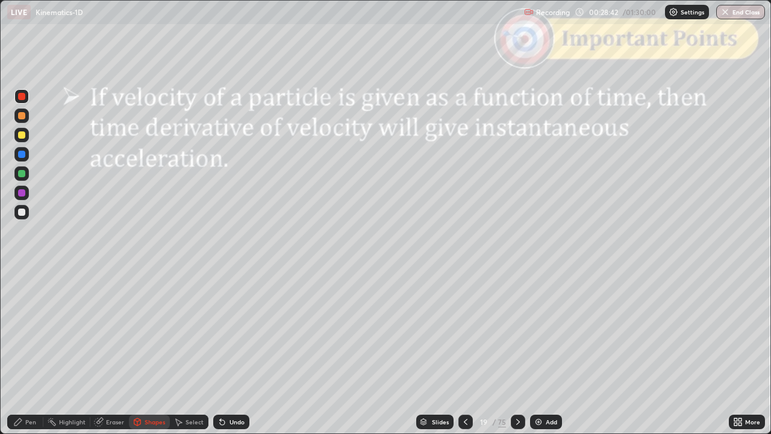
click at [34, 352] on div "Pen" at bounding box center [30, 422] width 11 height 6
click at [22, 211] on div at bounding box center [21, 212] width 7 height 7
click at [23, 136] on div at bounding box center [21, 134] width 7 height 7
click at [517, 352] on icon at bounding box center [518, 422] width 10 height 10
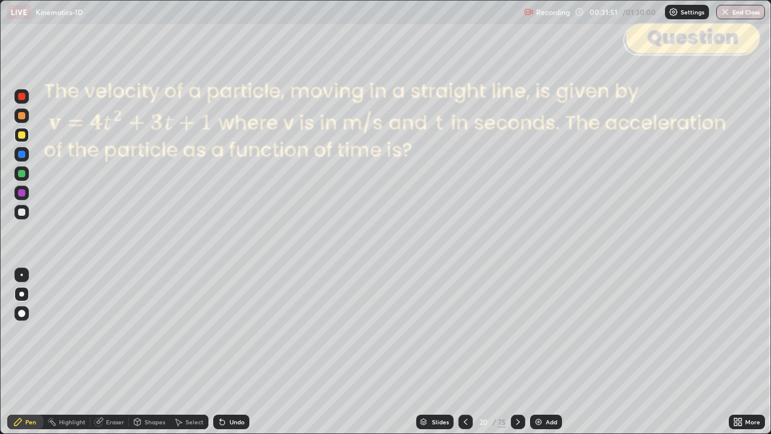
click at [22, 116] on div at bounding box center [21, 115] width 7 height 7
click at [22, 136] on div at bounding box center [21, 134] width 7 height 7
click at [148, 352] on div "Shapes" at bounding box center [155, 422] width 20 height 6
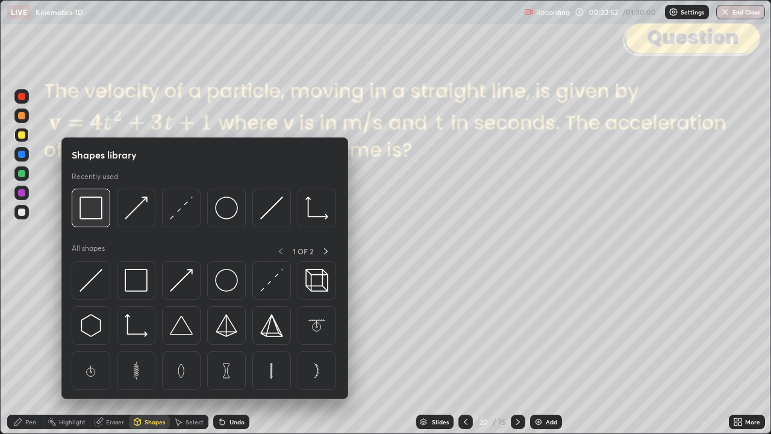
click at [98, 215] on img at bounding box center [91, 207] width 23 height 23
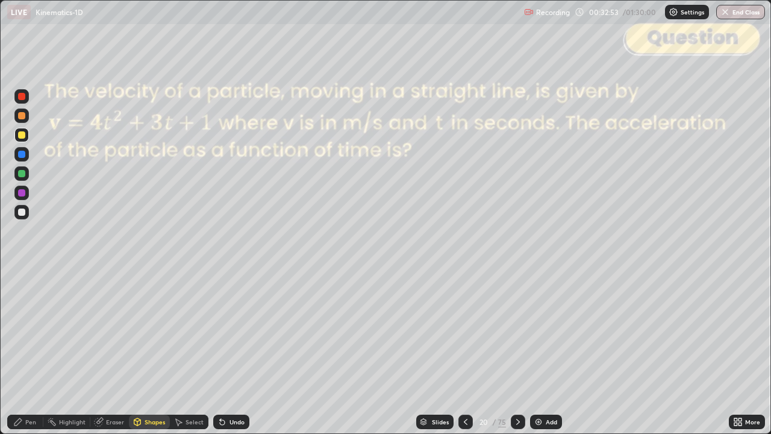
click at [23, 101] on div at bounding box center [21, 96] width 14 height 14
click at [29, 352] on div "Pen" at bounding box center [25, 422] width 36 height 14
click at [22, 137] on div at bounding box center [21, 134] width 7 height 7
click at [516, 352] on icon at bounding box center [518, 422] width 10 height 10
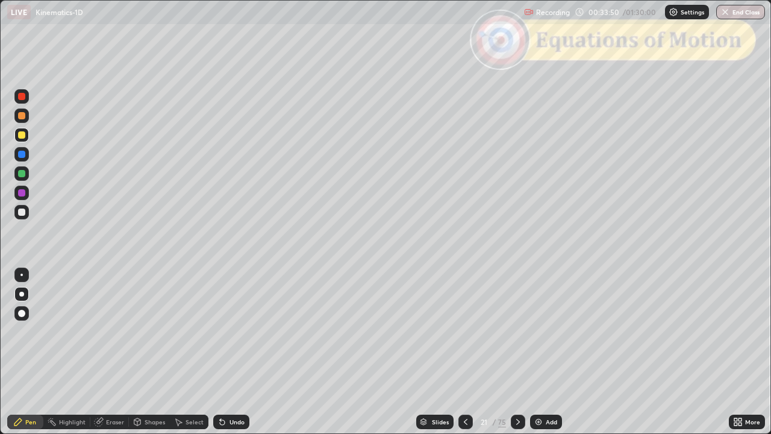
click at [470, 352] on div at bounding box center [466, 422] width 14 height 14
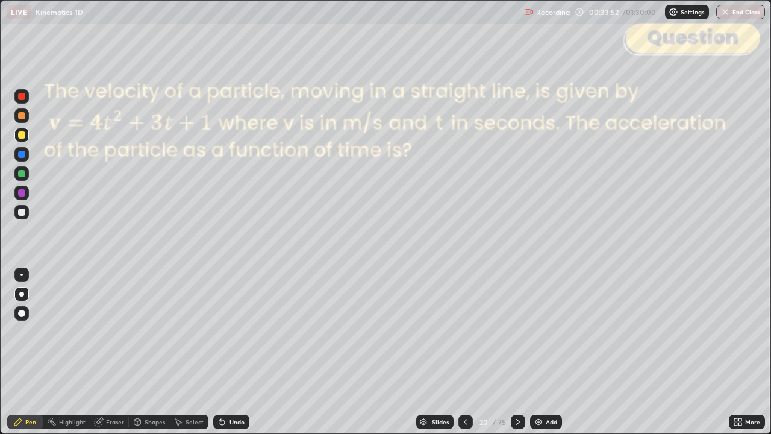
click at [548, 352] on div "Add" at bounding box center [551, 422] width 11 height 6
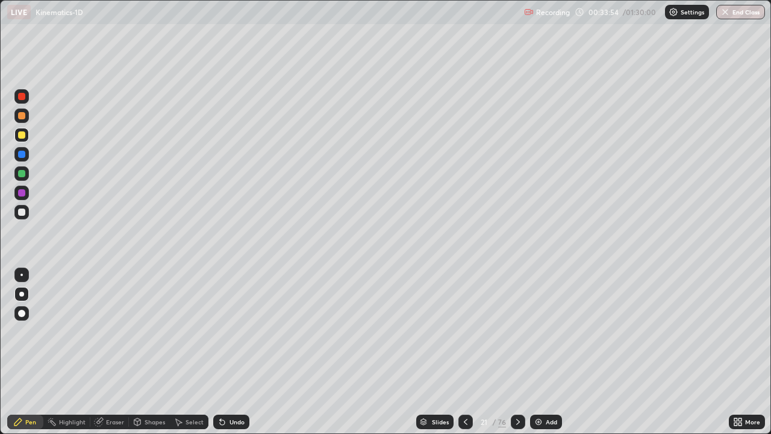
click at [24, 213] on div at bounding box center [21, 212] width 7 height 7
click at [24, 118] on div at bounding box center [21, 115] width 7 height 7
click at [22, 136] on div at bounding box center [21, 134] width 7 height 7
click at [521, 352] on icon at bounding box center [518, 422] width 10 height 10
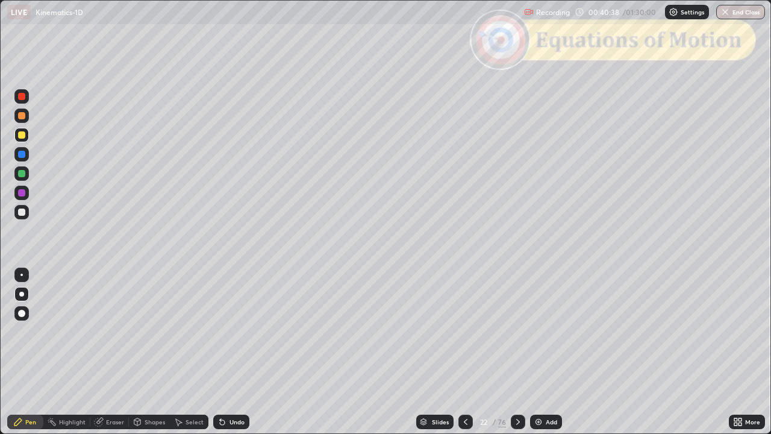
click at [518, 352] on icon at bounding box center [518, 422] width 10 height 10
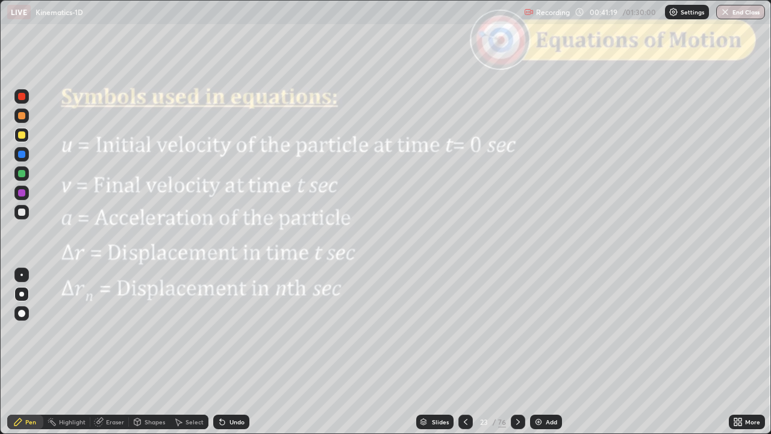
click at [151, 352] on div "Shapes" at bounding box center [155, 422] width 20 height 6
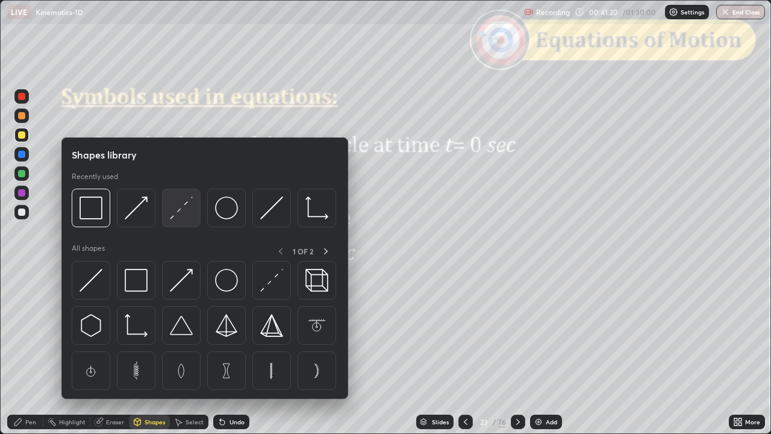
click at [183, 214] on img at bounding box center [181, 207] width 23 height 23
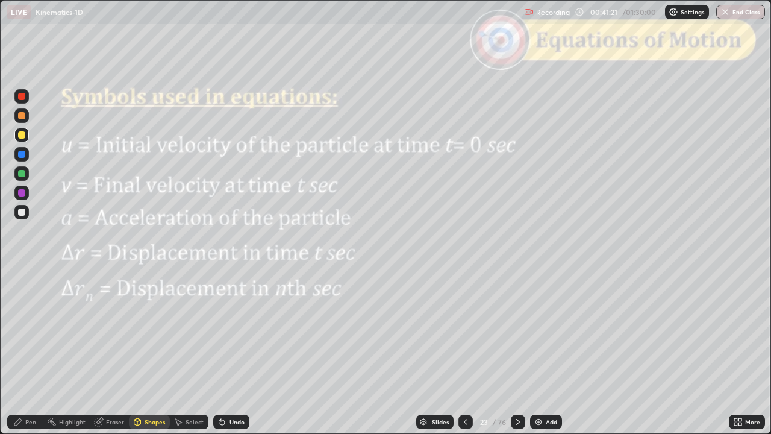
click at [22, 210] on div at bounding box center [21, 212] width 7 height 7
click at [158, 352] on div "Shapes" at bounding box center [155, 422] width 20 height 6
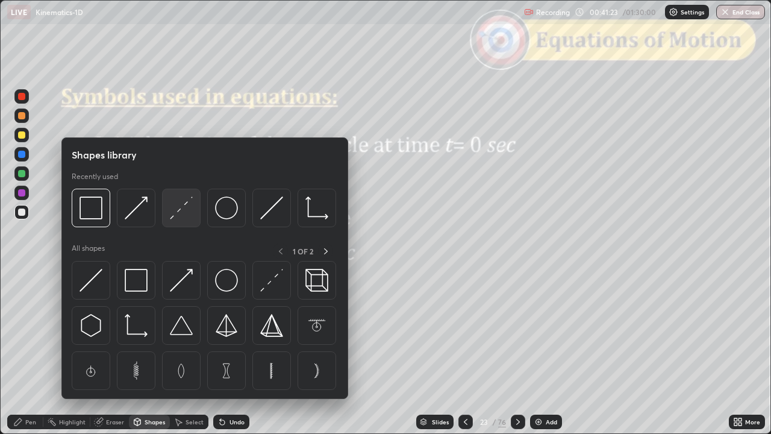
click at [187, 215] on img at bounding box center [181, 207] width 23 height 23
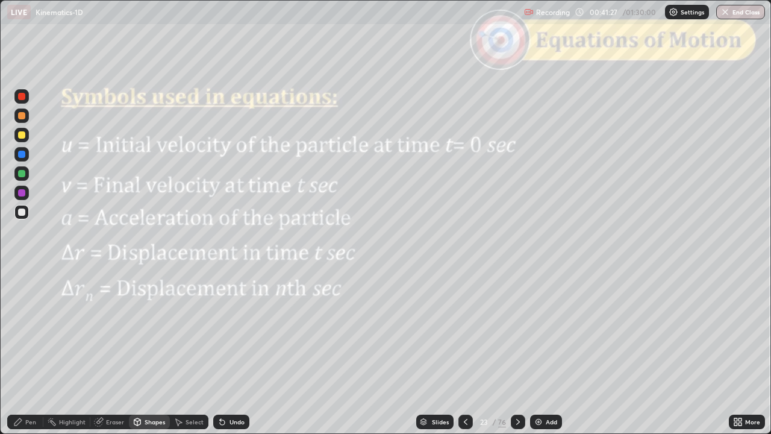
click at [35, 352] on div "Pen" at bounding box center [30, 422] width 11 height 6
click at [22, 117] on div at bounding box center [21, 115] width 7 height 7
click at [113, 352] on div "Eraser" at bounding box center [115, 422] width 18 height 6
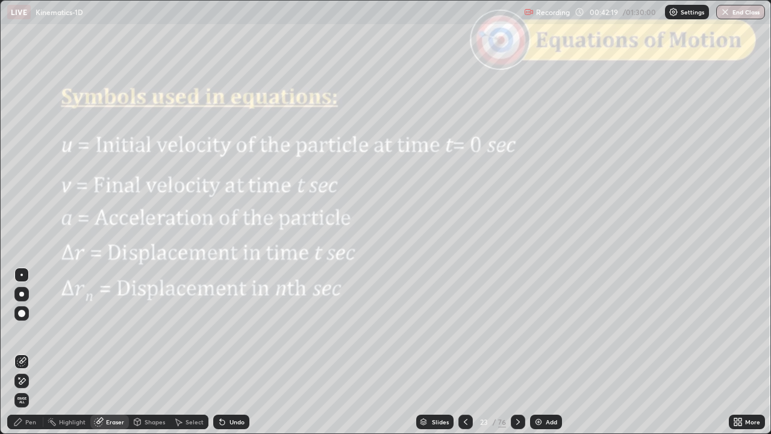
click at [36, 352] on div "Pen" at bounding box center [25, 422] width 36 height 14
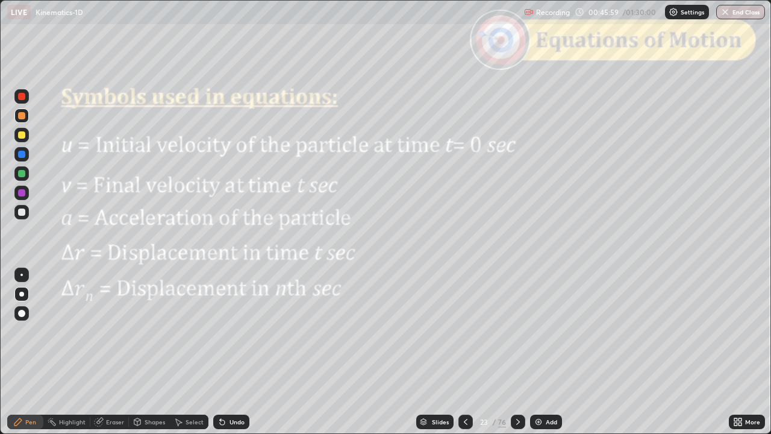
click at [517, 352] on icon at bounding box center [518, 422] width 10 height 10
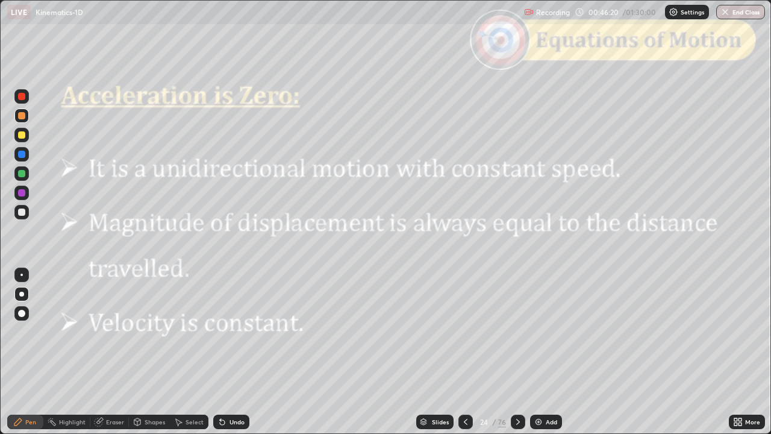
click at [158, 352] on div "Shapes" at bounding box center [155, 422] width 20 height 6
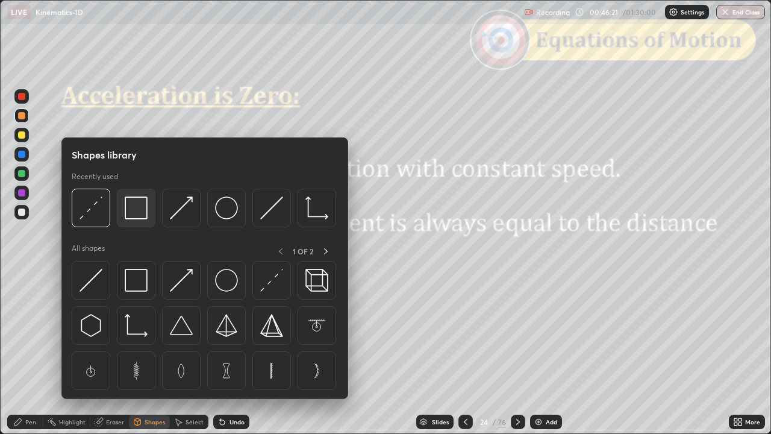
click at [143, 213] on img at bounding box center [136, 207] width 23 height 23
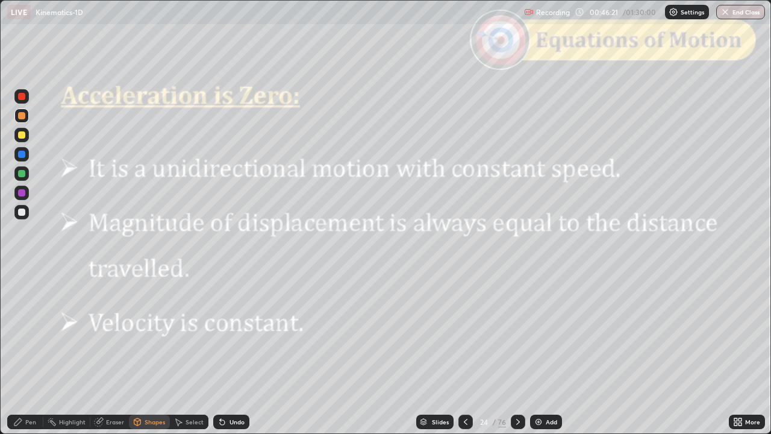
click at [24, 99] on div at bounding box center [21, 96] width 7 height 7
click at [516, 352] on icon at bounding box center [518, 422] width 10 height 10
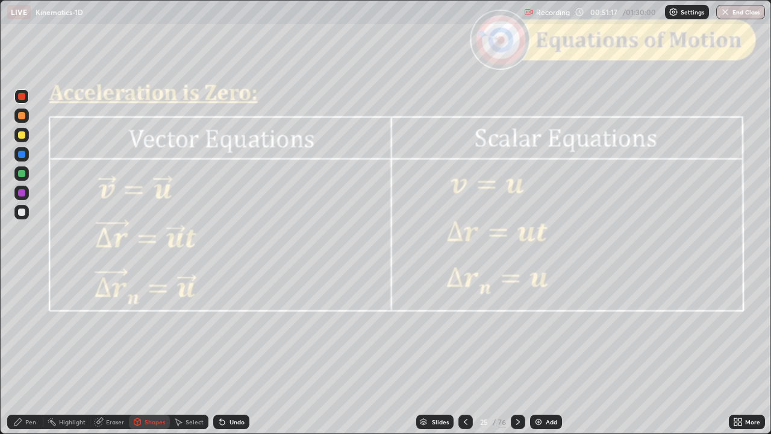
click at [516, 352] on icon at bounding box center [518, 422] width 10 height 10
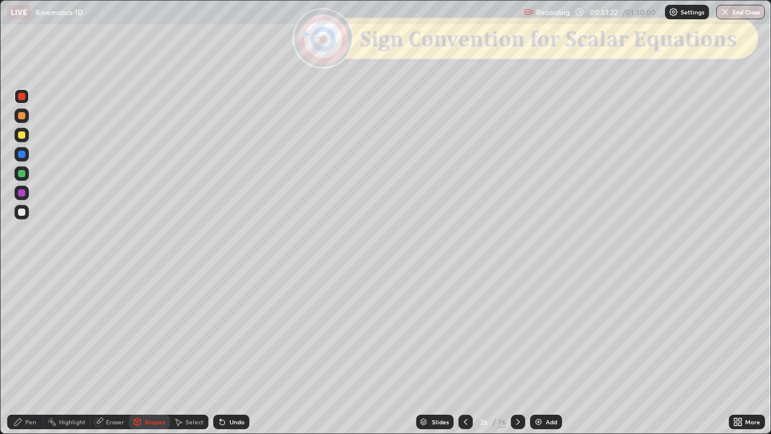
click at [517, 352] on icon at bounding box center [518, 422] width 4 height 6
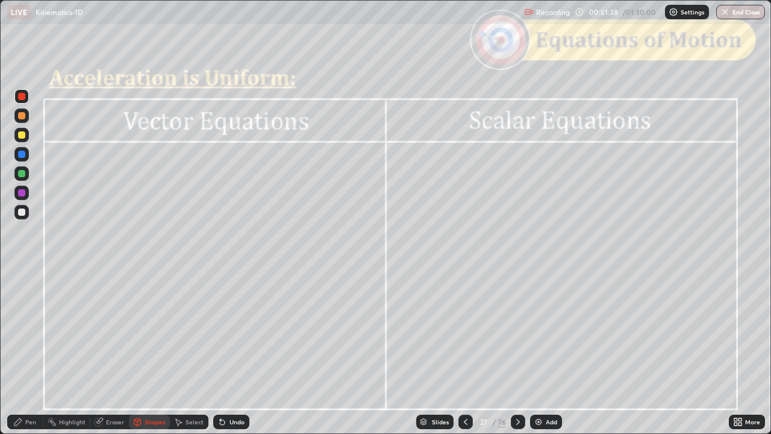
click at [517, 352] on icon at bounding box center [518, 422] width 10 height 10
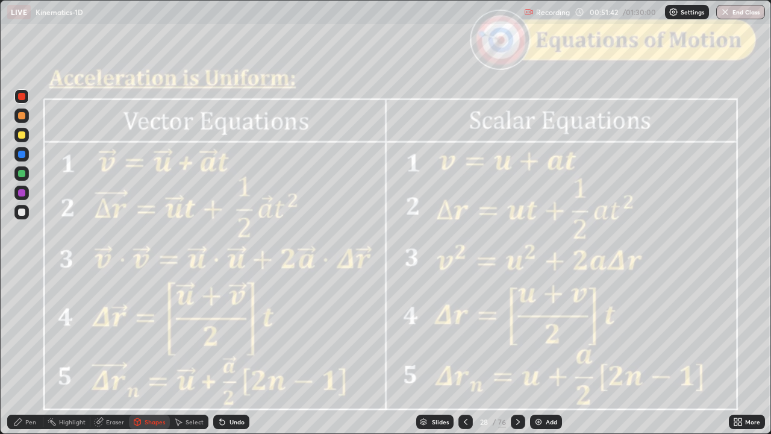
click at [32, 352] on div "Pen" at bounding box center [30, 422] width 11 height 6
click at [465, 352] on icon at bounding box center [466, 422] width 10 height 10
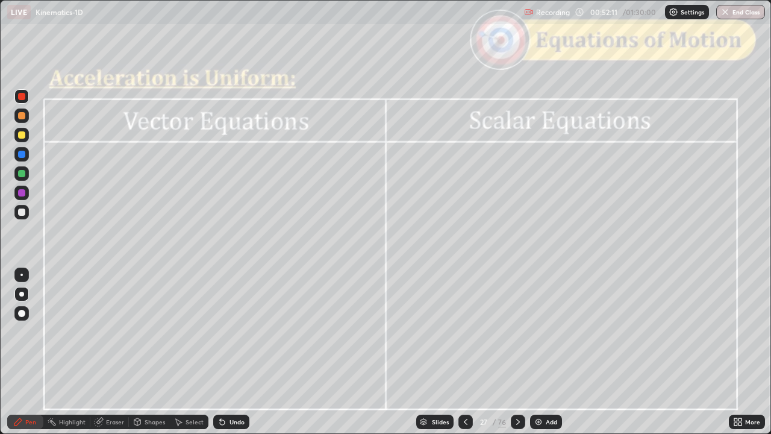
click at [465, 352] on icon at bounding box center [466, 422] width 10 height 10
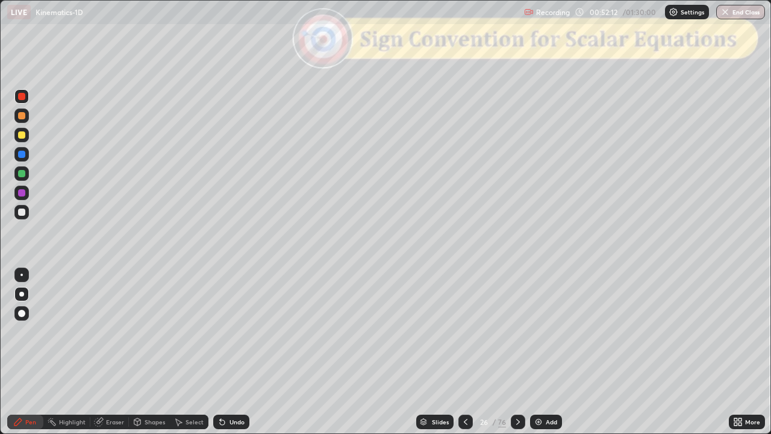
click at [516, 352] on icon at bounding box center [518, 422] width 10 height 10
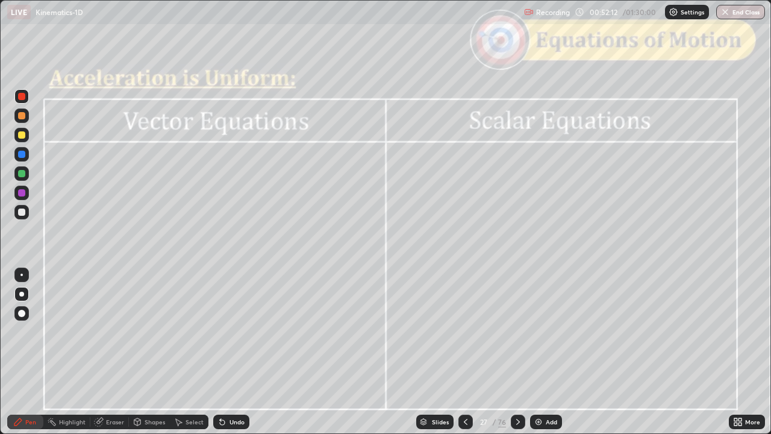
click at [517, 352] on icon at bounding box center [518, 422] width 10 height 10
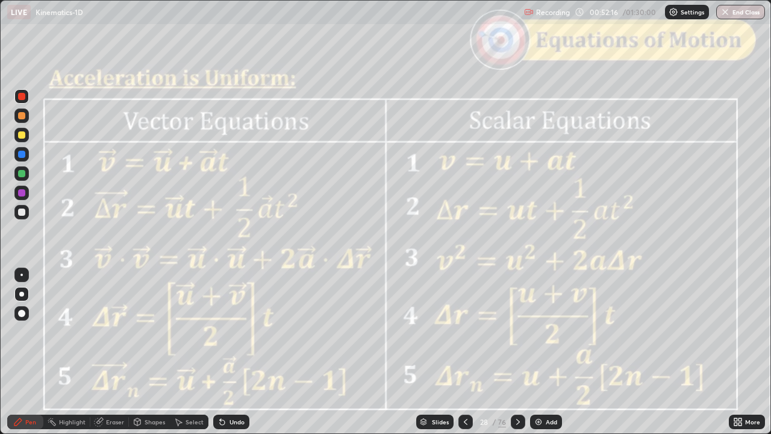
click at [149, 352] on div "Shapes" at bounding box center [155, 422] width 20 height 6
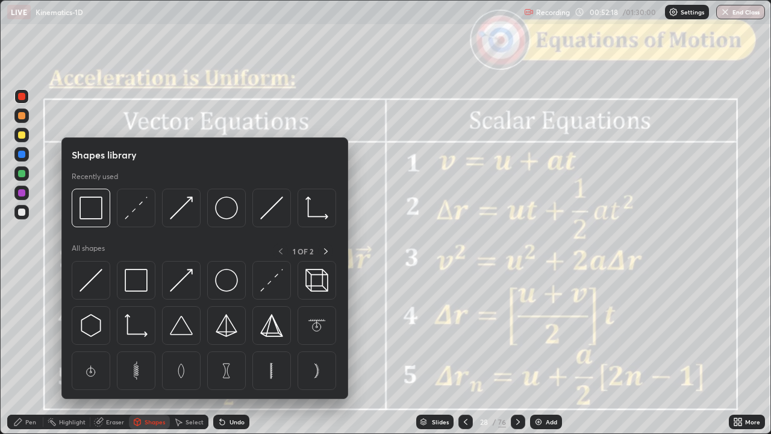
click at [22, 136] on div at bounding box center [21, 134] width 7 height 7
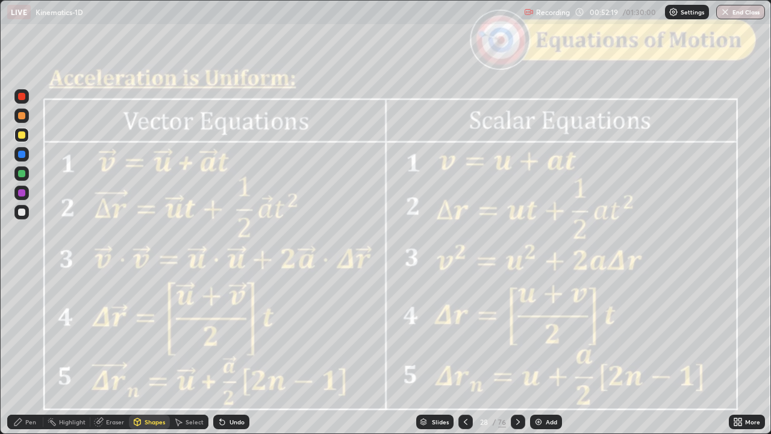
click at [145, 352] on div "Shapes" at bounding box center [155, 422] width 20 height 6
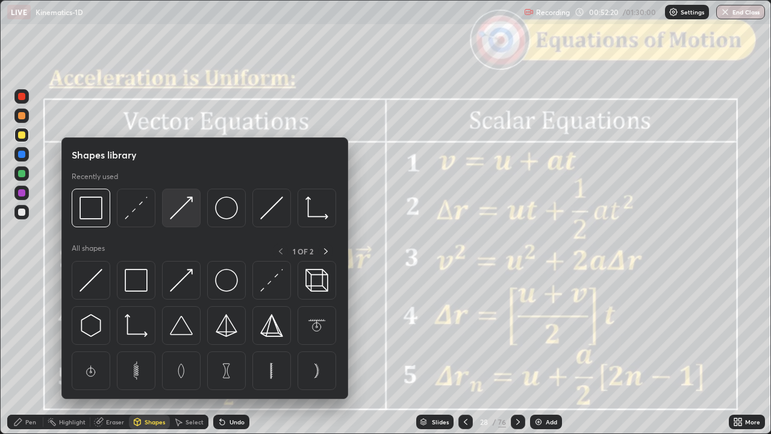
click at [181, 220] on div at bounding box center [181, 208] width 39 height 39
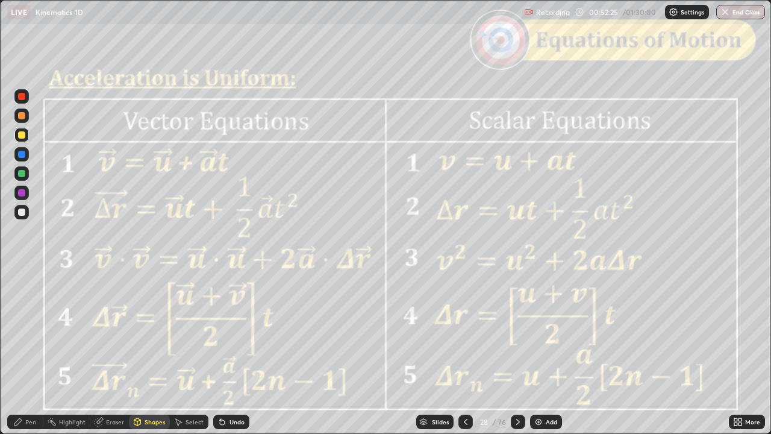
click at [28, 352] on div "Pen" at bounding box center [30, 422] width 11 height 6
click at [241, 352] on div "Undo" at bounding box center [237, 422] width 15 height 6
click at [27, 352] on div "Pen" at bounding box center [30, 422] width 11 height 6
click at [23, 95] on div at bounding box center [21, 96] width 7 height 7
click at [517, 352] on icon at bounding box center [518, 422] width 10 height 10
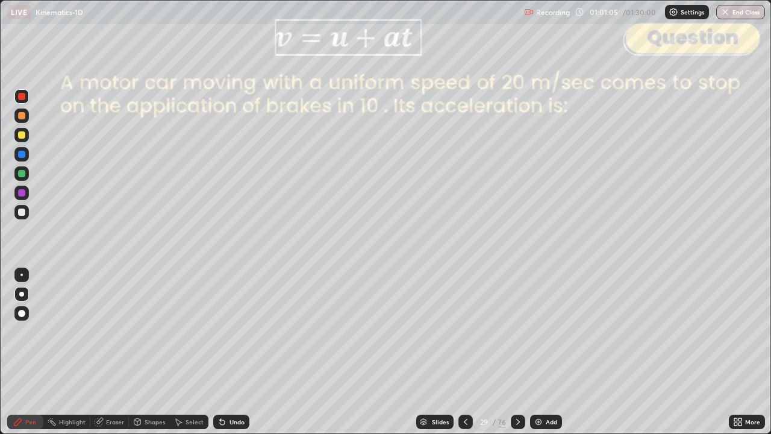
click at [23, 210] on div at bounding box center [21, 212] width 7 height 7
click at [152, 352] on div "Shapes" at bounding box center [155, 422] width 20 height 6
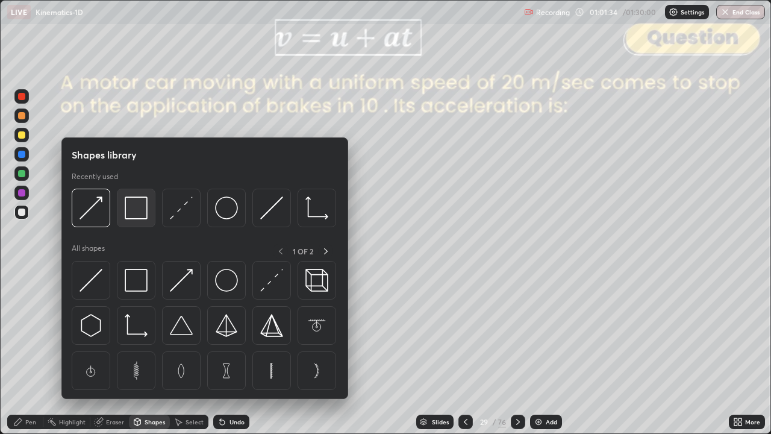
click at [140, 213] on img at bounding box center [136, 207] width 23 height 23
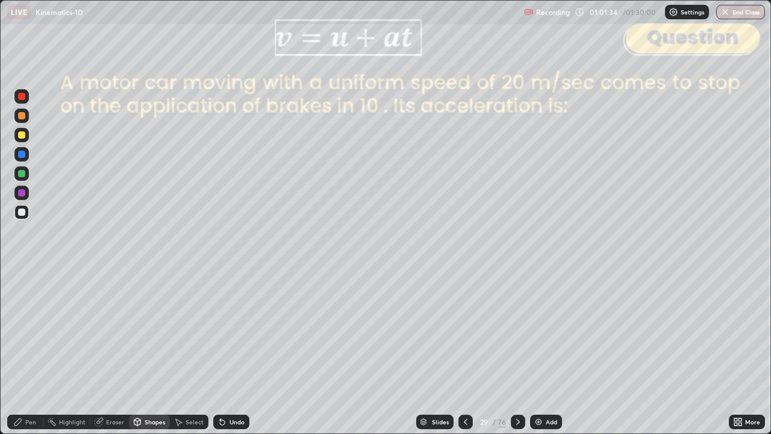
click at [24, 99] on div at bounding box center [21, 96] width 7 height 7
click at [515, 352] on icon at bounding box center [518, 422] width 10 height 10
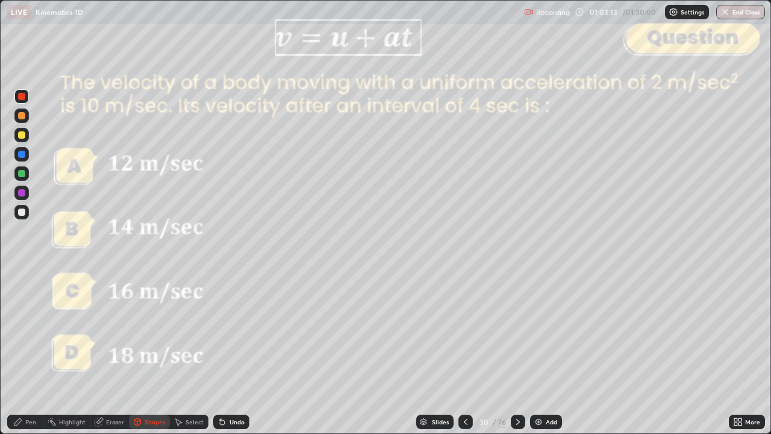
click at [239, 352] on div "Undo" at bounding box center [237, 422] width 15 height 6
click at [31, 352] on div "Pen" at bounding box center [30, 422] width 11 height 6
click at [25, 210] on div at bounding box center [21, 212] width 7 height 7
click at [113, 352] on div "Eraser" at bounding box center [115, 422] width 18 height 6
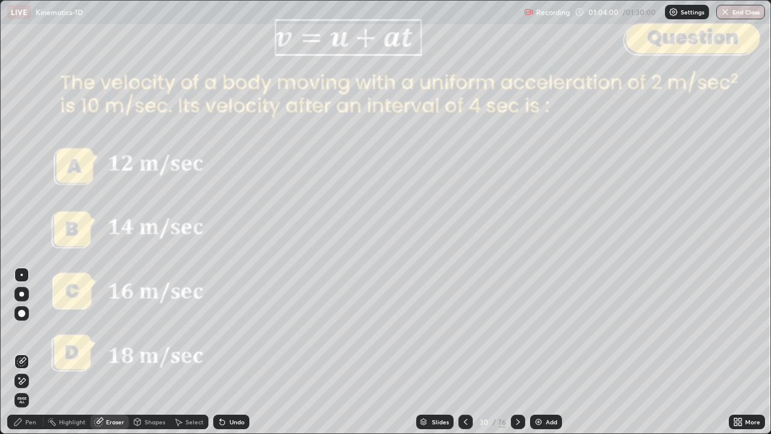
click at [25, 352] on div "Pen" at bounding box center [30, 422] width 11 height 6
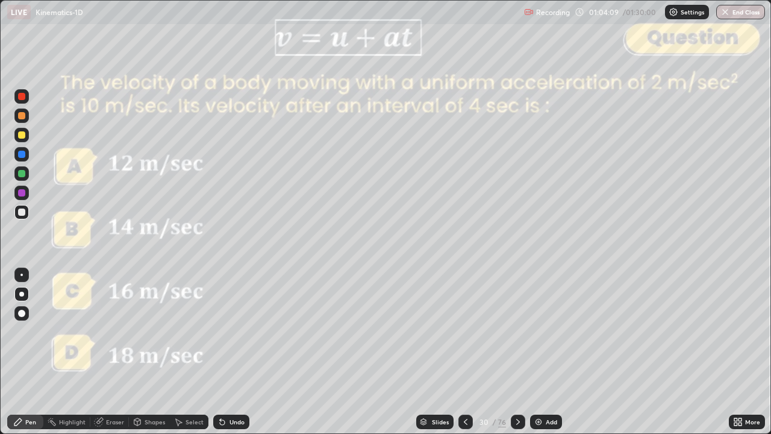
click at [157, 352] on div "Shapes" at bounding box center [155, 422] width 20 height 6
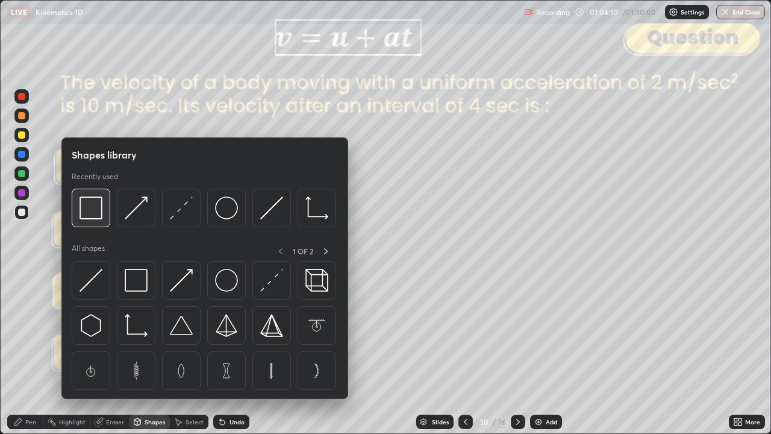
click at [98, 215] on img at bounding box center [91, 207] width 23 height 23
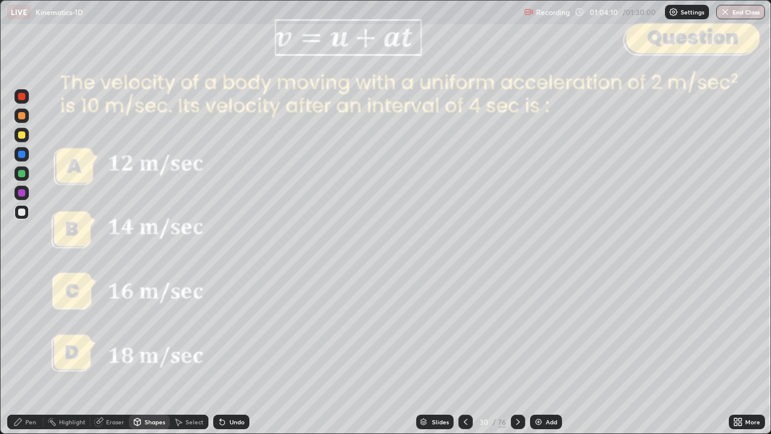
click at [21, 98] on div at bounding box center [21, 96] width 7 height 7
click at [146, 352] on div "Shapes" at bounding box center [155, 422] width 20 height 6
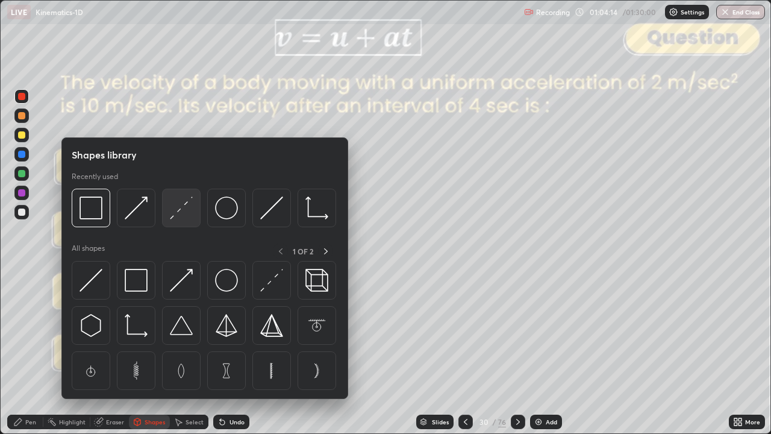
click at [177, 219] on img at bounding box center [181, 207] width 23 height 23
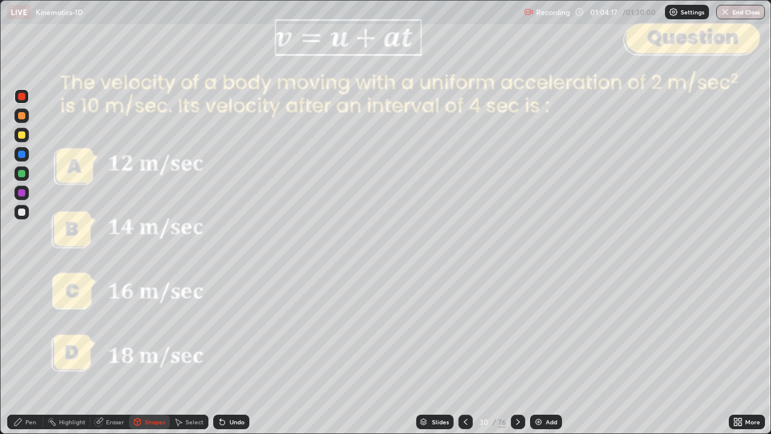
click at [24, 116] on div at bounding box center [21, 115] width 7 height 7
click at [21, 352] on icon at bounding box center [18, 422] width 10 height 10
click at [519, 352] on icon at bounding box center [518, 422] width 10 height 10
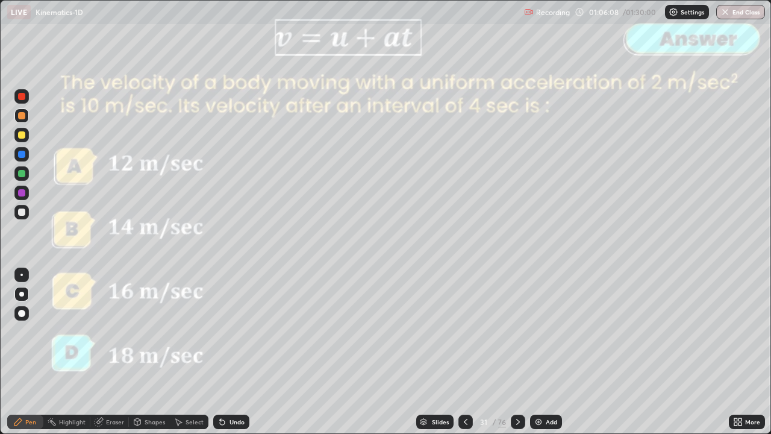
click at [523, 352] on div at bounding box center [518, 422] width 14 height 14
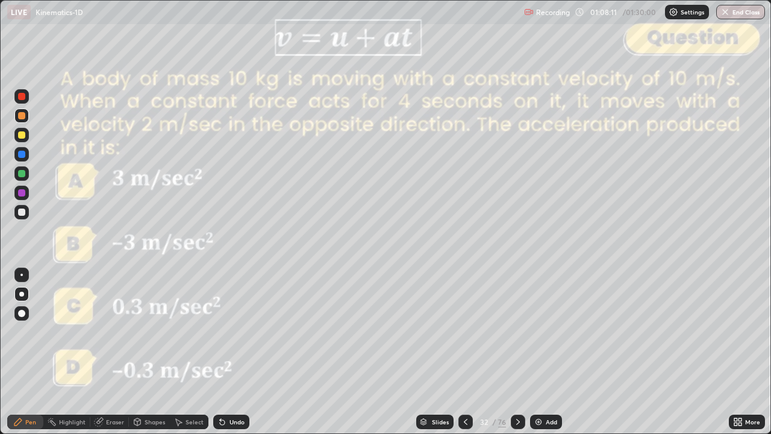
click at [150, 352] on div "Shapes" at bounding box center [149, 422] width 41 height 14
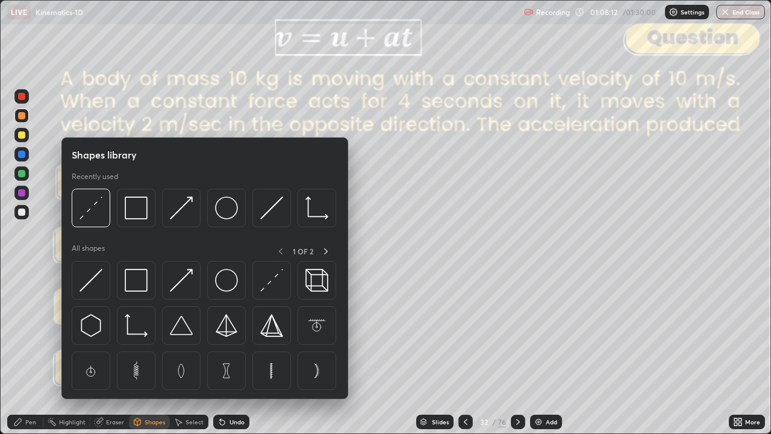
click at [29, 307] on div at bounding box center [21, 248] width 19 height 323
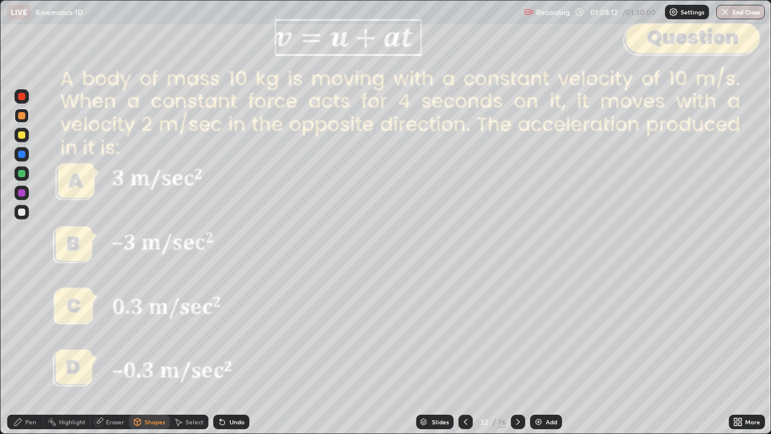
click at [23, 98] on div at bounding box center [21, 96] width 7 height 7
click at [241, 352] on div "Undo" at bounding box center [237, 422] width 15 height 6
click at [28, 352] on div "Pen" at bounding box center [30, 422] width 11 height 6
click at [521, 352] on div at bounding box center [518, 422] width 14 height 14
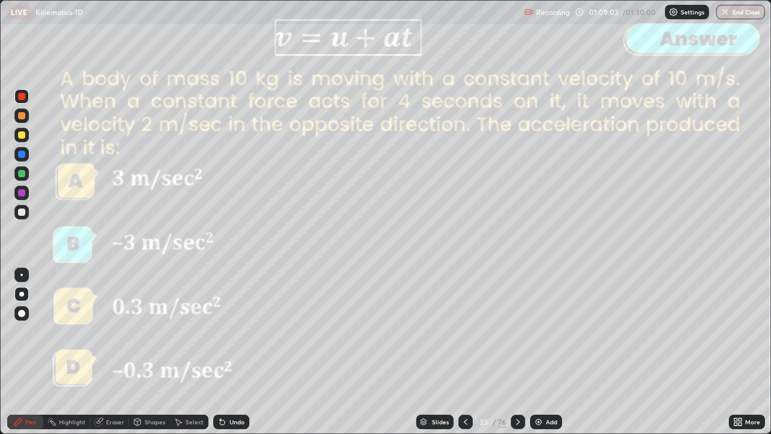
click at [518, 352] on icon at bounding box center [518, 422] width 4 height 6
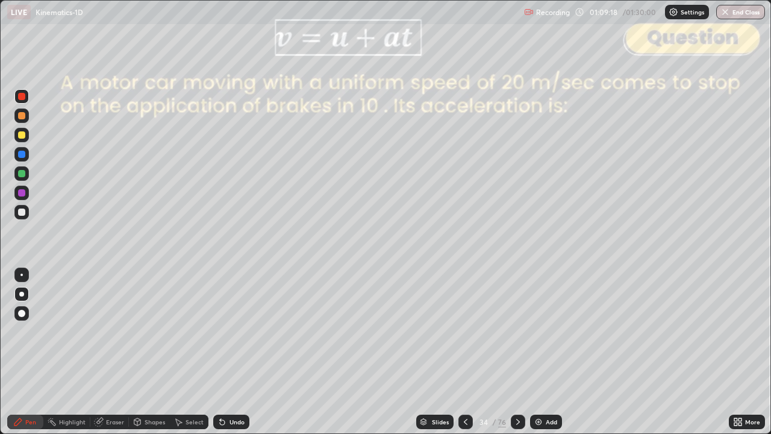
click at [517, 352] on icon at bounding box center [518, 422] width 10 height 10
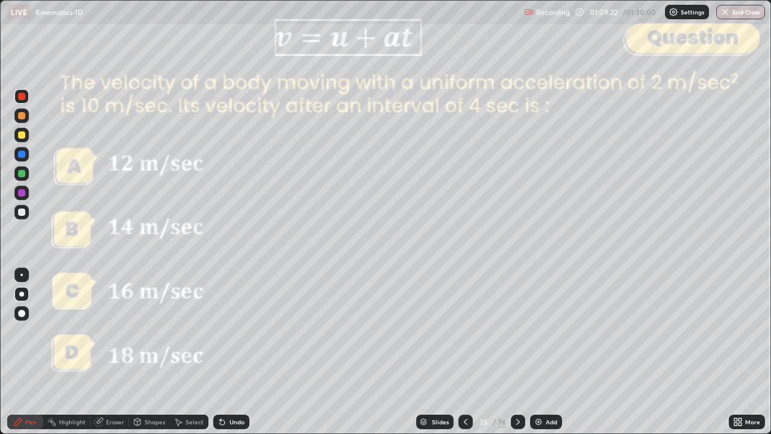
click at [517, 352] on icon at bounding box center [518, 422] width 10 height 10
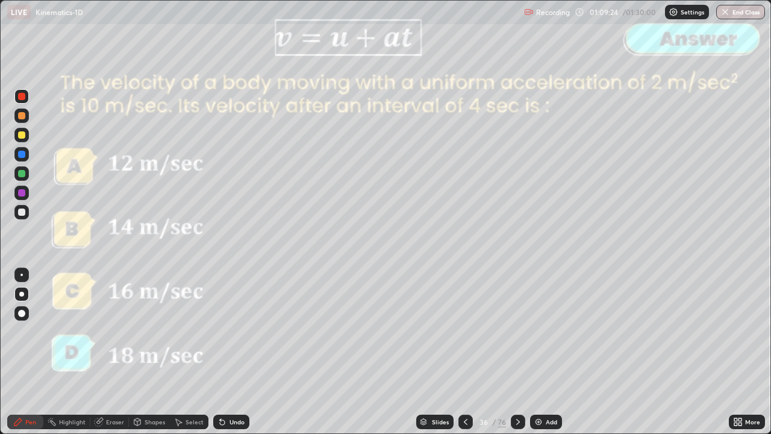
click at [517, 352] on icon at bounding box center [518, 422] width 4 height 6
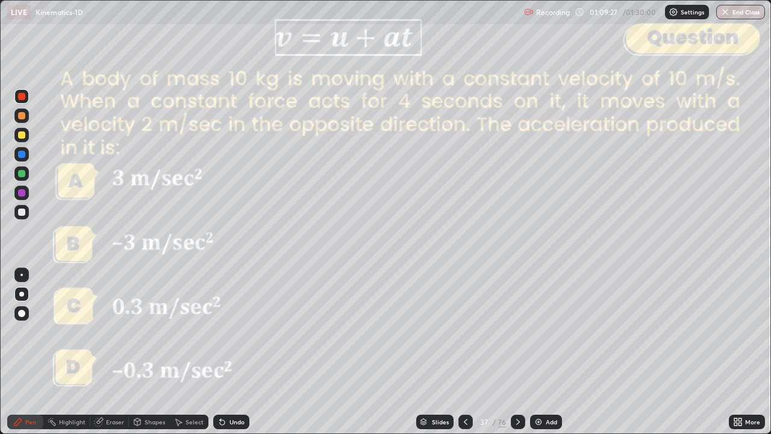
click at [518, 352] on div at bounding box center [518, 422] width 14 height 14
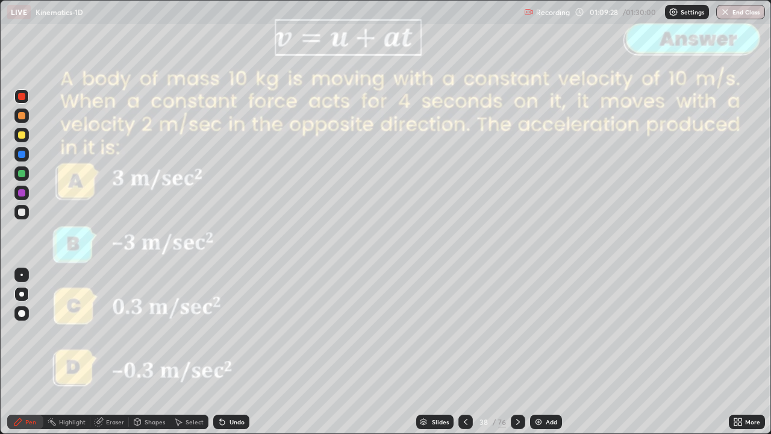
click at [515, 352] on div at bounding box center [518, 422] width 14 height 14
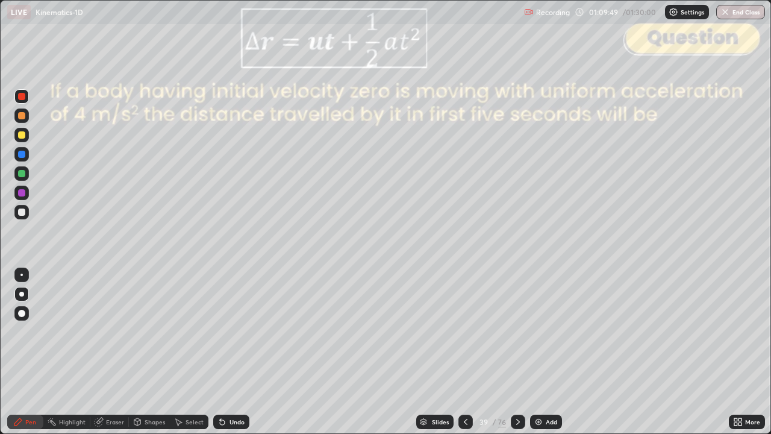
click at [438, 352] on div "Slides" at bounding box center [440, 422] width 17 height 6
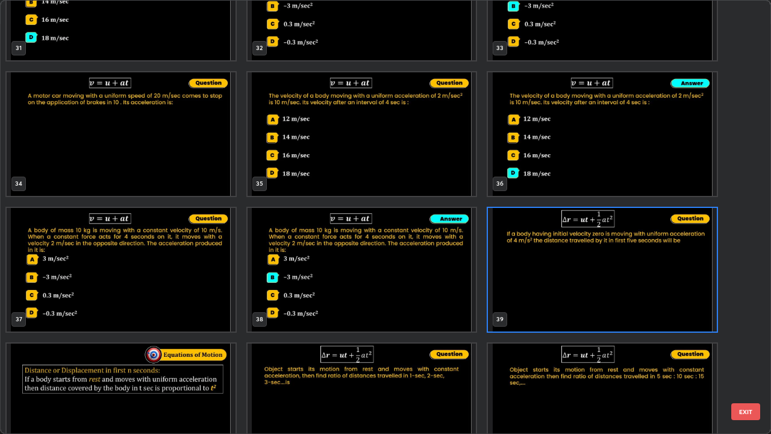
scroll to position [1432, 0]
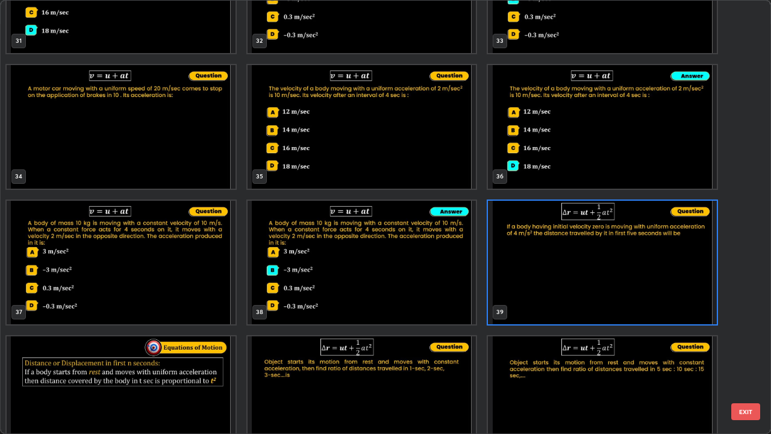
click at [746, 352] on button "EXIT" at bounding box center [746, 411] width 29 height 17
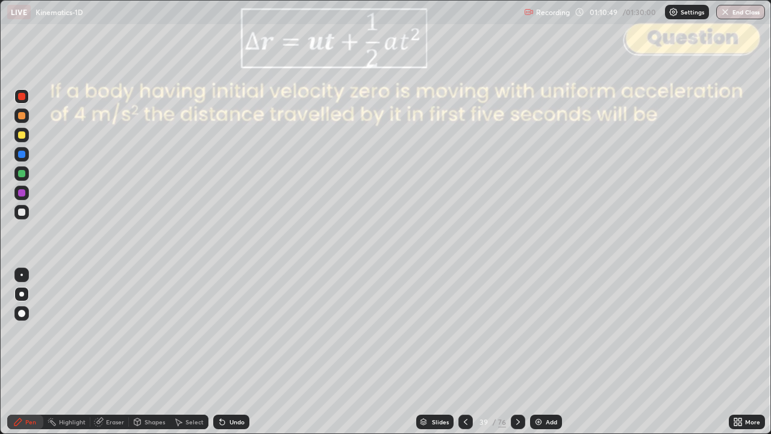
click at [24, 213] on div at bounding box center [21, 212] width 7 height 7
click at [153, 352] on div "Shapes" at bounding box center [155, 422] width 20 height 6
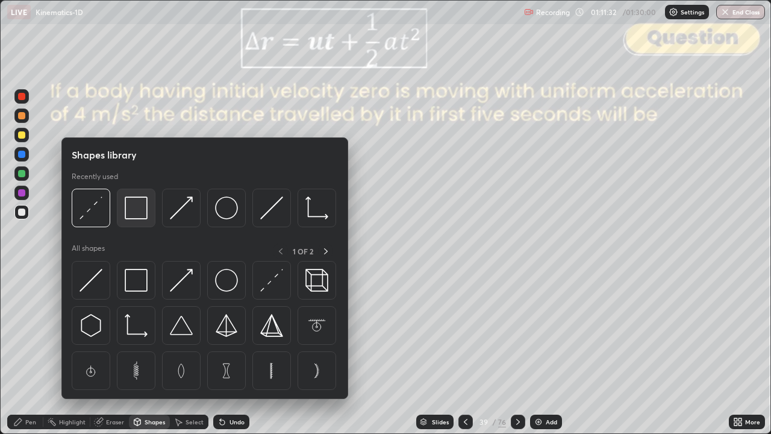
click at [131, 213] on img at bounding box center [136, 207] width 23 height 23
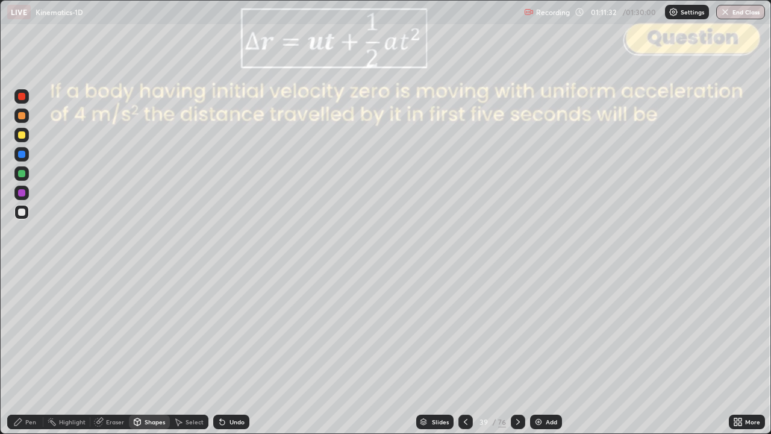
click at [21, 99] on div at bounding box center [21, 96] width 7 height 7
click at [30, 352] on div "Pen" at bounding box center [30, 422] width 11 height 6
click at [517, 352] on icon at bounding box center [518, 422] width 10 height 10
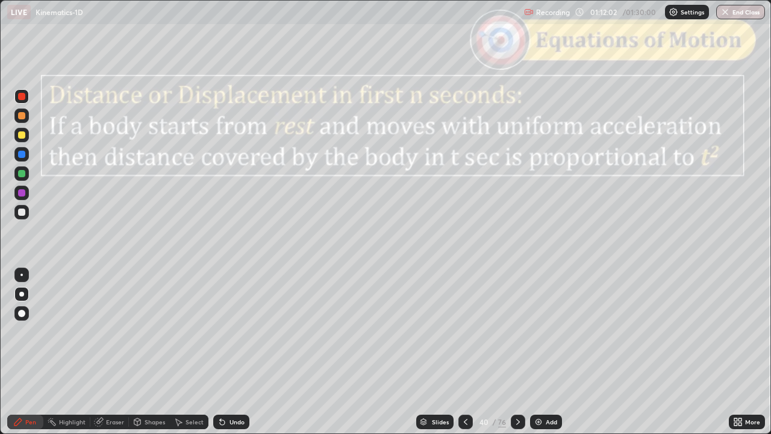
click at [151, 352] on div "Shapes" at bounding box center [155, 422] width 20 height 6
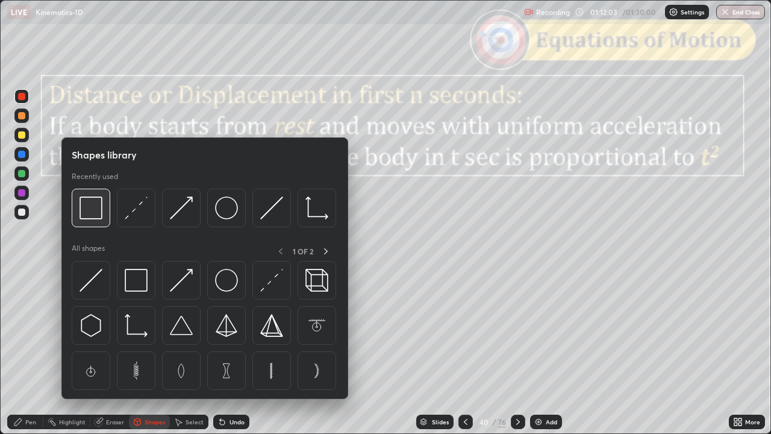
click at [98, 213] on img at bounding box center [91, 207] width 23 height 23
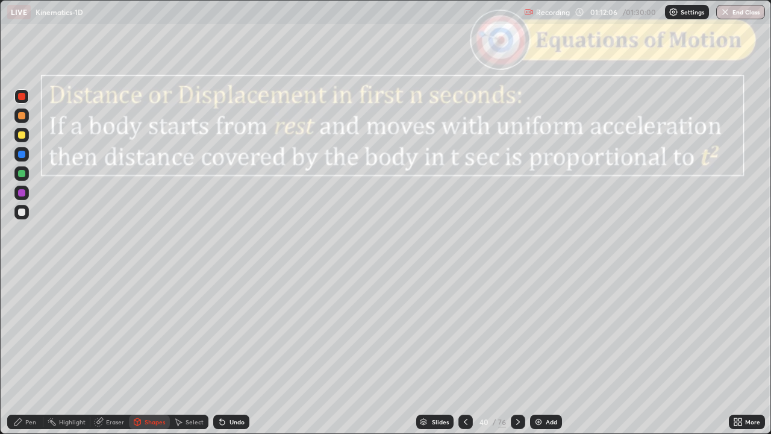
click at [30, 352] on div "Pen" at bounding box center [30, 422] width 11 height 6
click at [21, 211] on div at bounding box center [21, 212] width 7 height 7
click at [22, 117] on div at bounding box center [21, 115] width 7 height 7
click at [148, 352] on div "Shapes" at bounding box center [149, 422] width 41 height 14
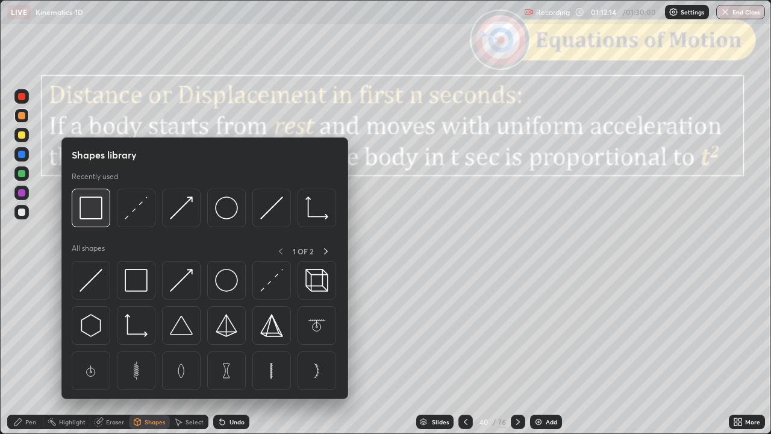
click at [93, 212] on img at bounding box center [91, 207] width 23 height 23
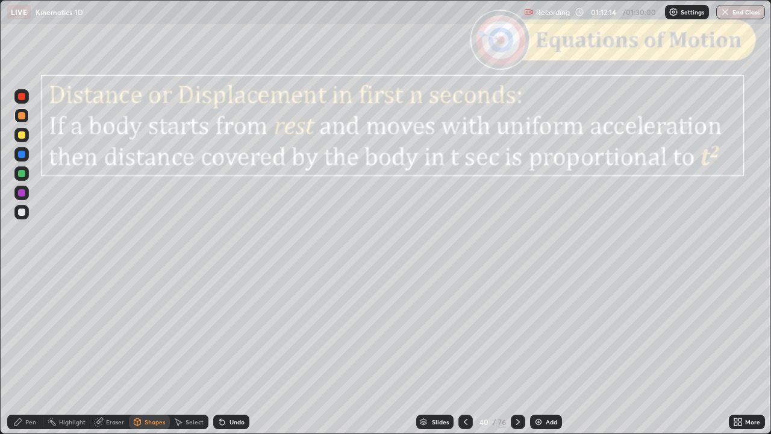
click at [21, 99] on div at bounding box center [21, 96] width 7 height 7
click at [30, 352] on div "Pen" at bounding box center [30, 422] width 11 height 6
click at [24, 116] on div at bounding box center [21, 115] width 7 height 7
click at [22, 213] on div at bounding box center [21, 212] width 7 height 7
click at [150, 352] on div "Shapes" at bounding box center [155, 422] width 20 height 6
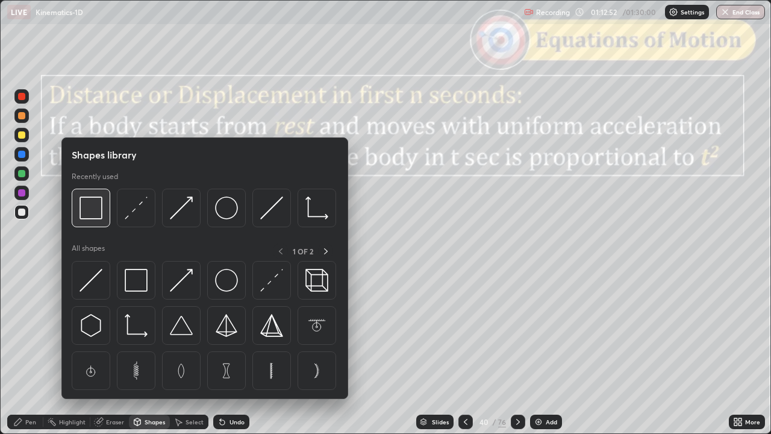
click at [96, 213] on img at bounding box center [91, 207] width 23 height 23
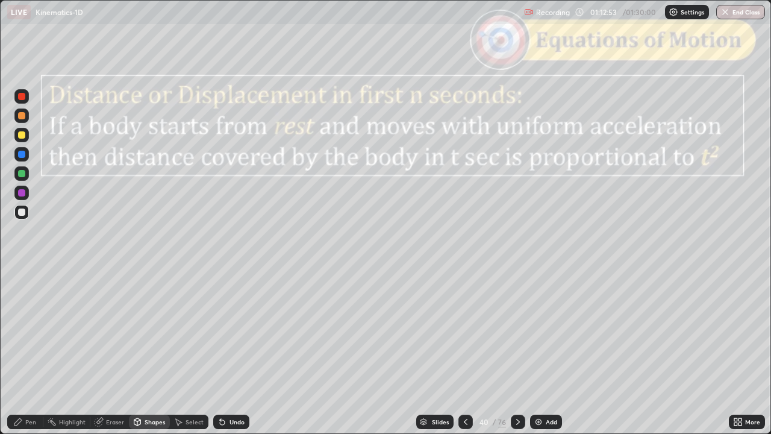
click at [22, 99] on div at bounding box center [21, 96] width 7 height 7
click at [19, 352] on div "Pen" at bounding box center [25, 422] width 36 height 14
click at [22, 213] on div at bounding box center [21, 212] width 7 height 7
click at [145, 352] on div "Shapes" at bounding box center [155, 422] width 20 height 6
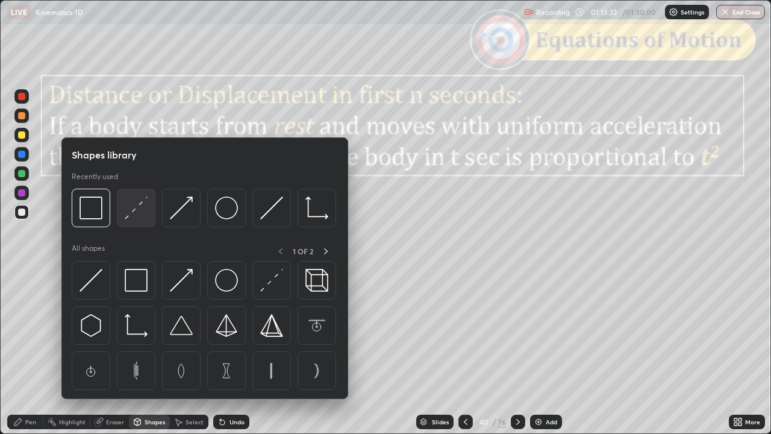
click at [134, 219] on div at bounding box center [136, 208] width 39 height 39
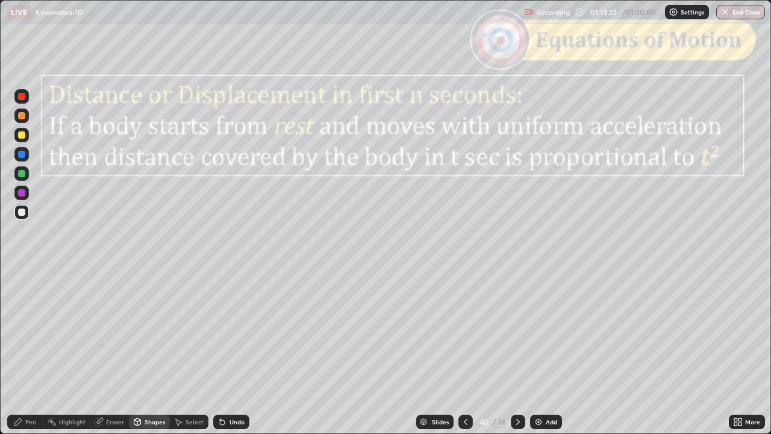
click at [22, 98] on div at bounding box center [21, 96] width 7 height 7
click at [27, 352] on div "Pen" at bounding box center [30, 422] width 11 height 6
click at [22, 136] on div at bounding box center [21, 134] width 7 height 7
click at [153, 352] on div "Shapes" at bounding box center [149, 422] width 41 height 14
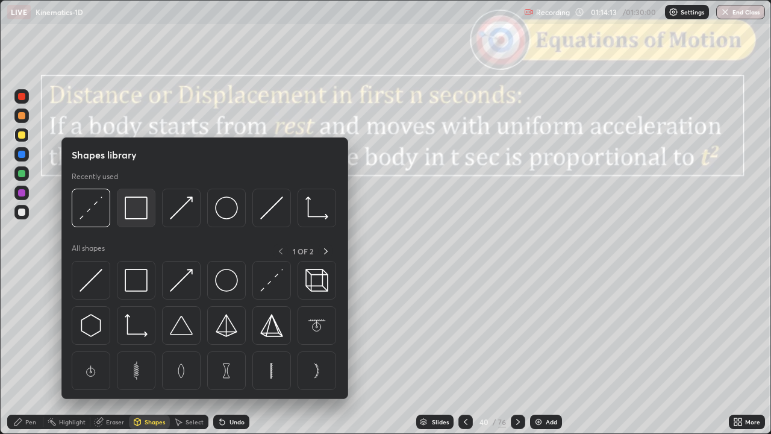
click at [144, 210] on img at bounding box center [136, 207] width 23 height 23
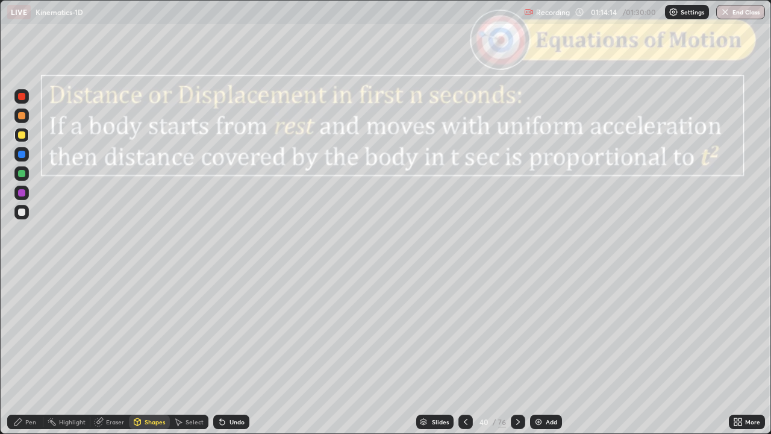
click at [23, 99] on div at bounding box center [21, 96] width 7 height 7
click at [438, 352] on div "Slides" at bounding box center [440, 422] width 17 height 6
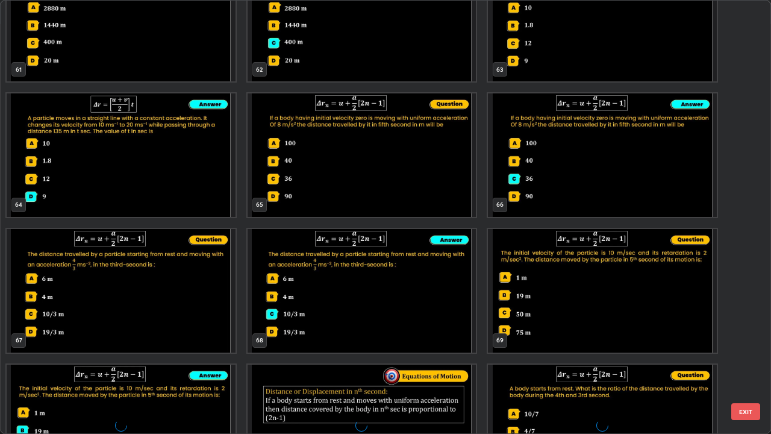
scroll to position [2761, 0]
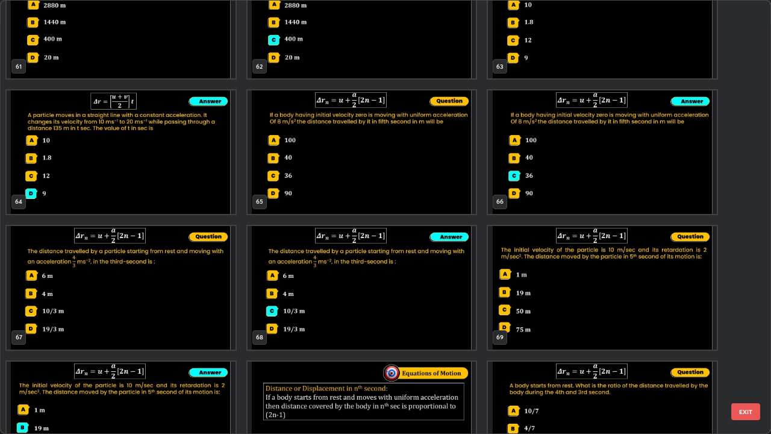
click at [745, 352] on button "EXIT" at bounding box center [746, 411] width 29 height 17
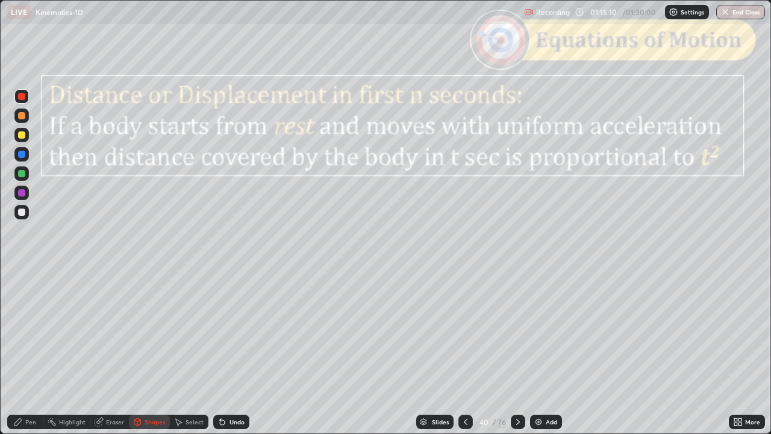
click at [31, 352] on div "Pen" at bounding box center [30, 422] width 11 height 6
click at [517, 352] on icon at bounding box center [518, 422] width 10 height 10
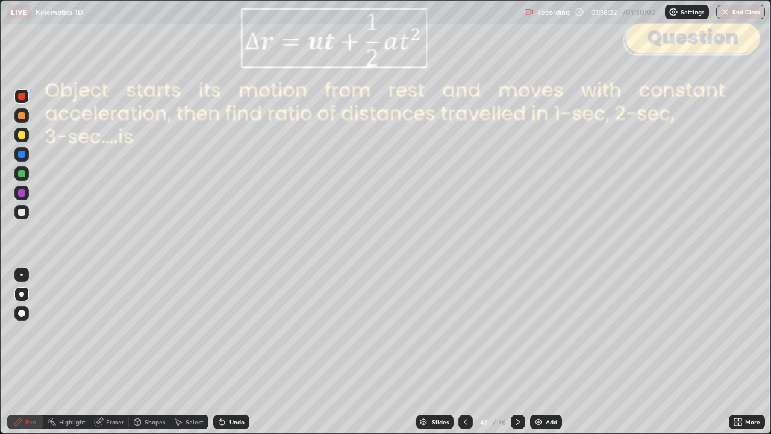
click at [517, 352] on icon at bounding box center [518, 422] width 10 height 10
click at [24, 213] on div at bounding box center [21, 212] width 7 height 7
click at [22, 174] on div at bounding box center [21, 173] width 7 height 7
click at [20, 117] on div at bounding box center [21, 115] width 7 height 7
click at [517, 352] on icon at bounding box center [518, 422] width 10 height 10
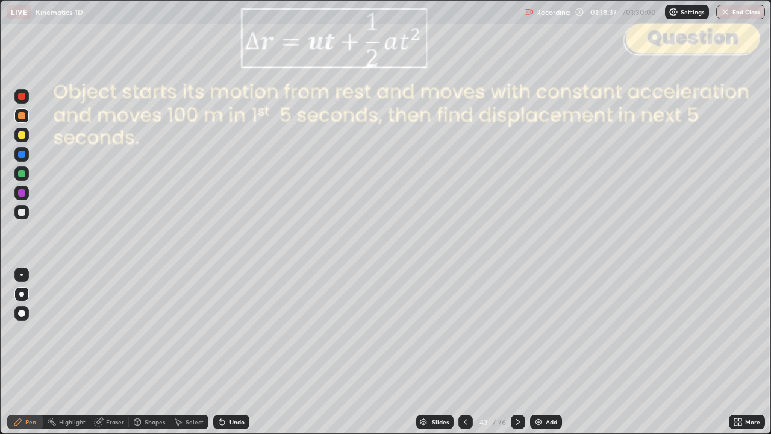
click at [441, 352] on div "Slides" at bounding box center [440, 422] width 17 height 6
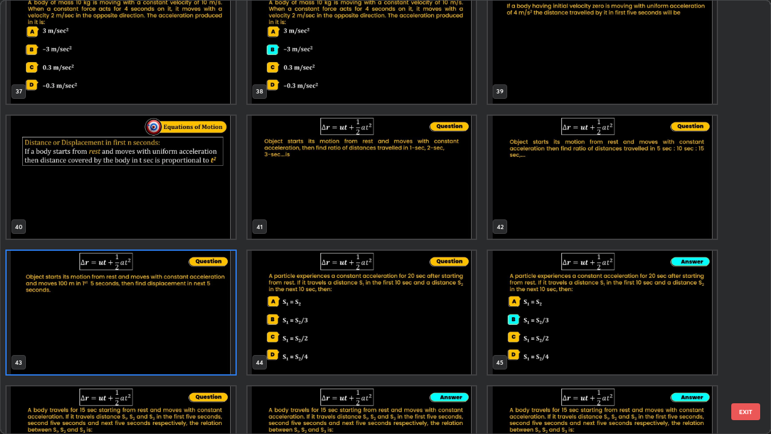
scroll to position [1692, 0]
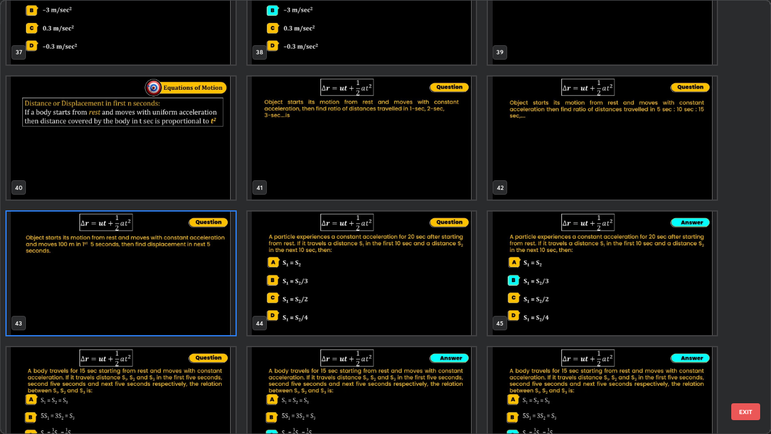
click at [750, 352] on button "EXIT" at bounding box center [746, 411] width 29 height 17
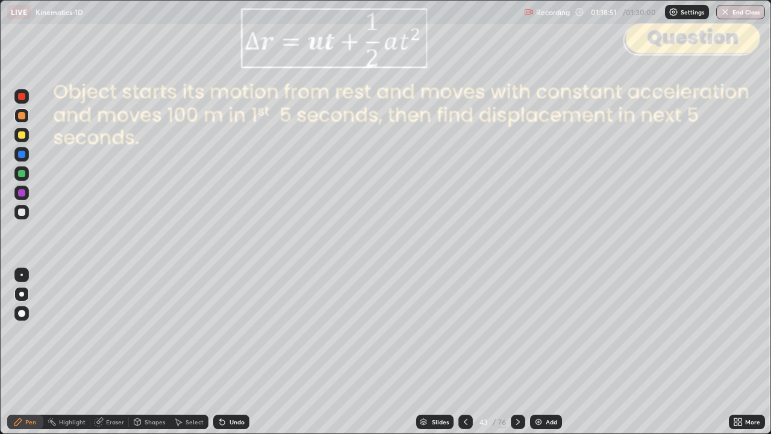
click at [25, 102] on div at bounding box center [21, 96] width 14 height 14
click at [445, 352] on div "Slides" at bounding box center [440, 422] width 17 height 6
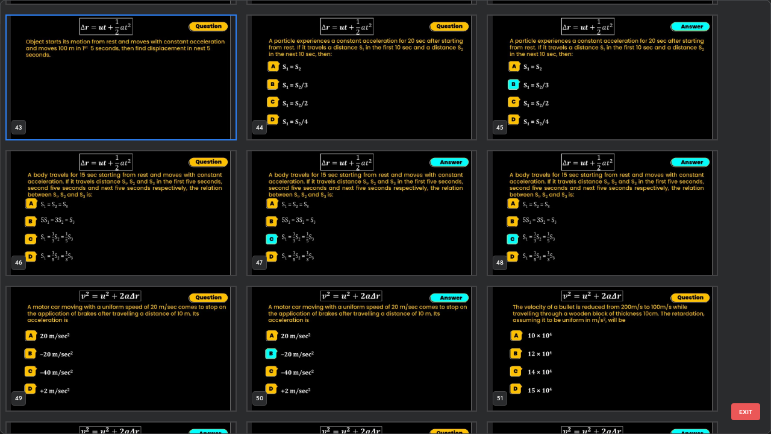
scroll to position [1893, 0]
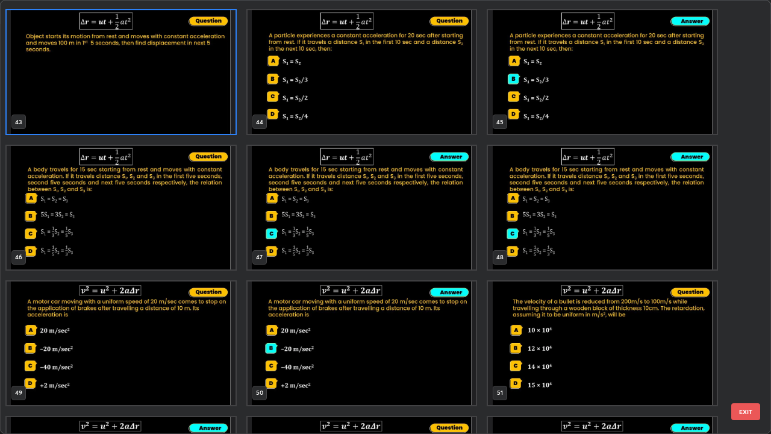
click at [750, 352] on button "EXIT" at bounding box center [746, 411] width 29 height 17
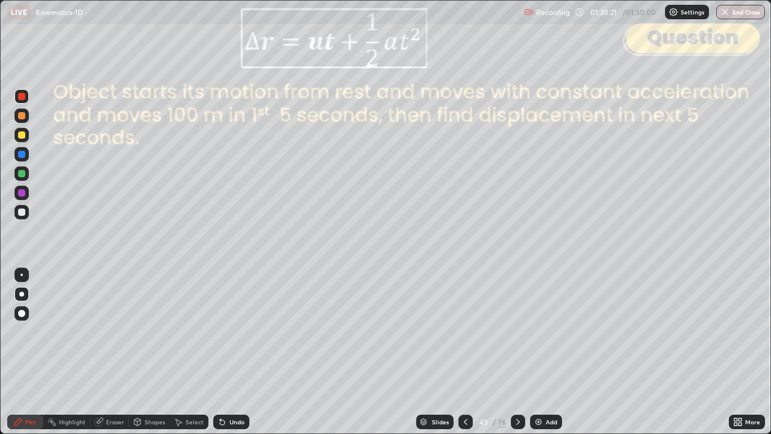
click at [24, 212] on div at bounding box center [21, 212] width 7 height 7
click at [150, 352] on div "Shapes" at bounding box center [155, 422] width 20 height 6
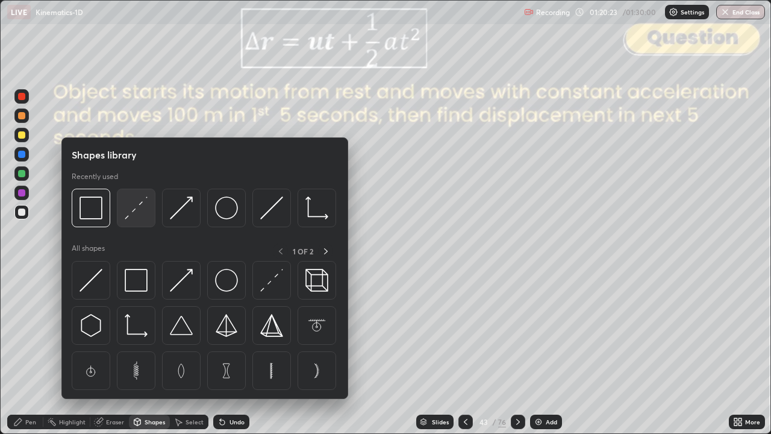
click at [144, 211] on img at bounding box center [136, 207] width 23 height 23
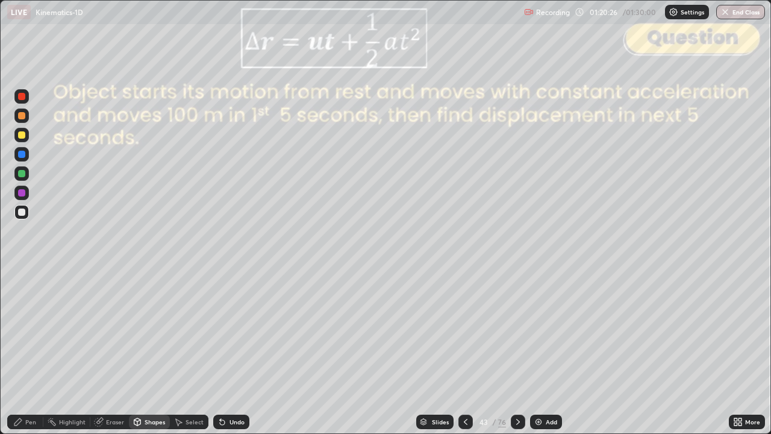
click at [29, 352] on div "Pen" at bounding box center [25, 422] width 36 height 14
click at [22, 117] on div at bounding box center [21, 115] width 7 height 7
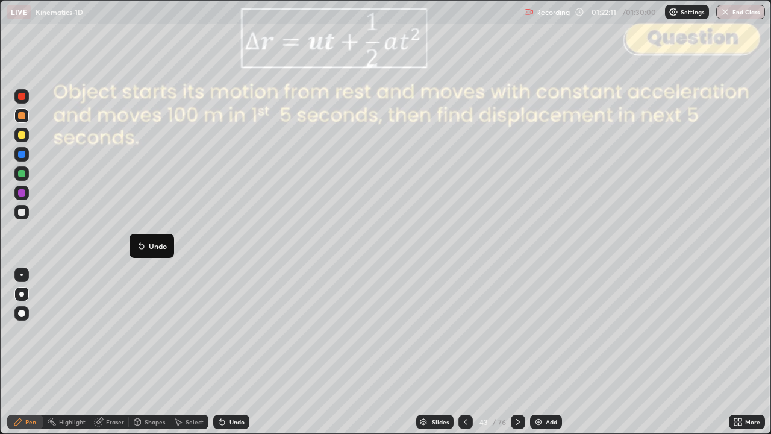
click at [142, 240] on button "Undo" at bounding box center [151, 246] width 35 height 14
click at [28, 352] on div at bounding box center [21, 337] width 19 height 145
click at [22, 212] on div at bounding box center [21, 212] width 7 height 7
click at [151, 352] on div "Shapes" at bounding box center [149, 422] width 41 height 14
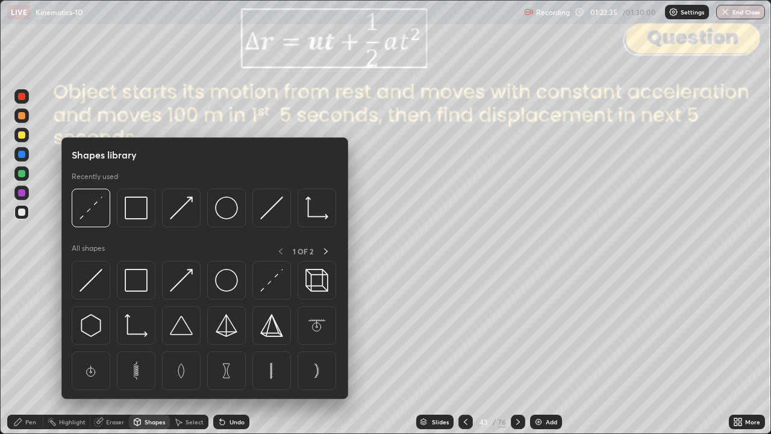
click at [94, 214] on img at bounding box center [91, 207] width 23 height 23
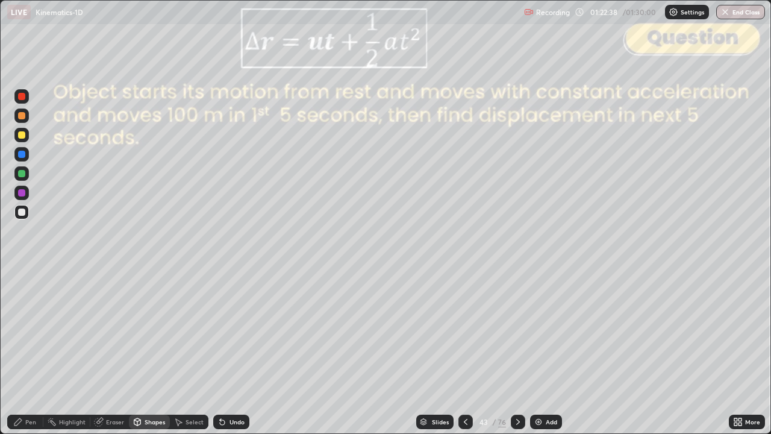
click at [18, 352] on div "Pen" at bounding box center [25, 422] width 36 height 14
click at [23, 172] on div at bounding box center [21, 173] width 7 height 7
click at [465, 352] on icon at bounding box center [466, 422] width 10 height 10
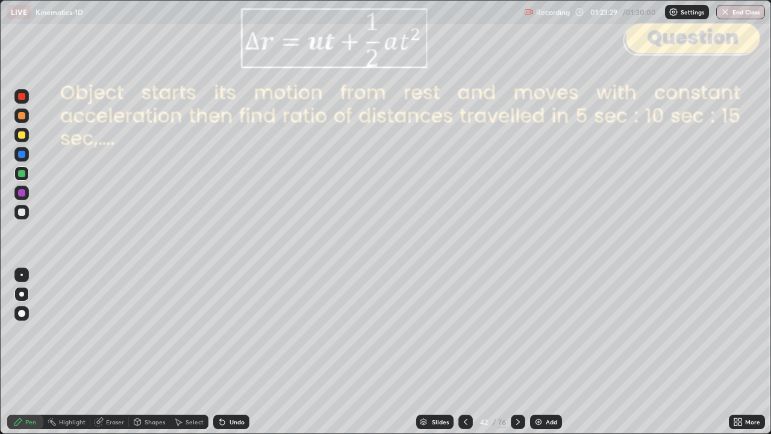
click at [517, 352] on icon at bounding box center [518, 422] width 10 height 10
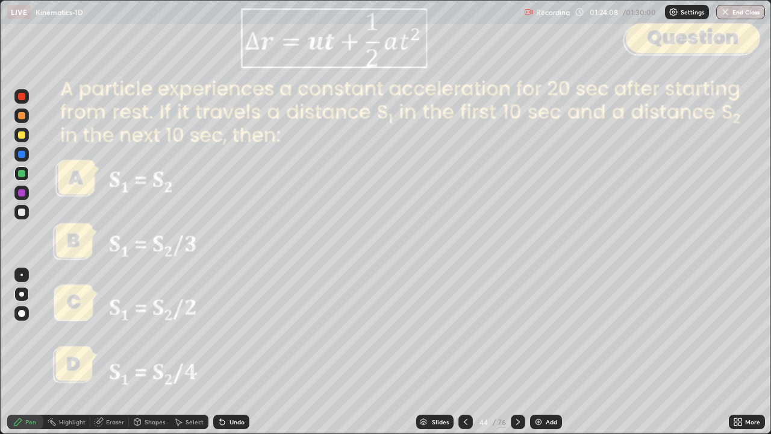
click at [465, 352] on icon at bounding box center [466, 422] width 10 height 10
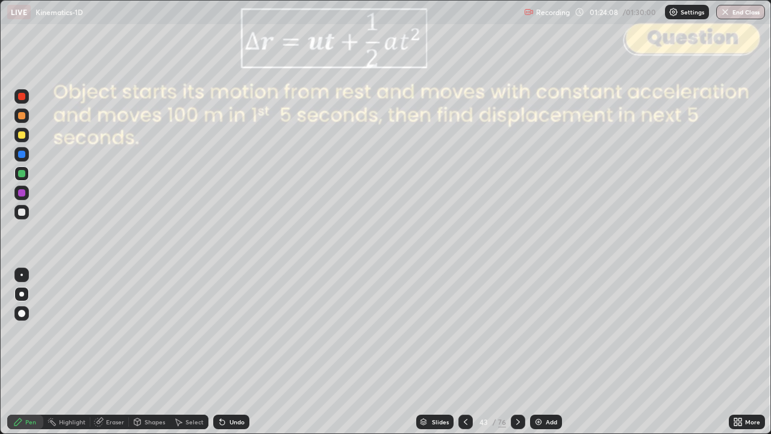
click at [465, 352] on icon at bounding box center [466, 422] width 10 height 10
click at [522, 352] on div at bounding box center [518, 422] width 14 height 14
click at [522, 352] on icon at bounding box center [518, 422] width 10 height 10
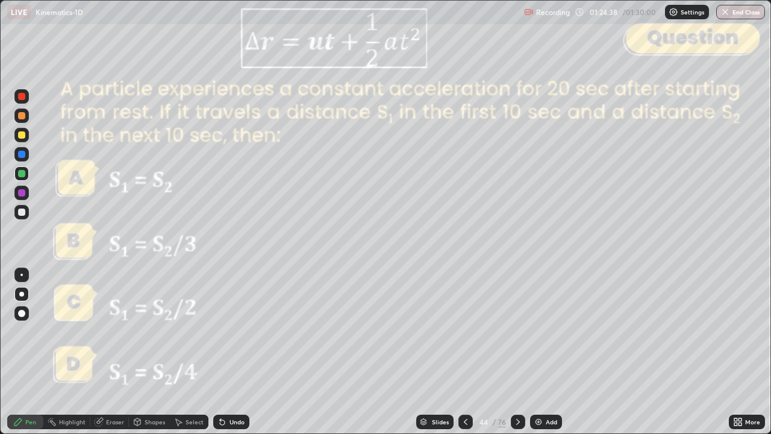
click at [517, 352] on icon at bounding box center [518, 422] width 10 height 10
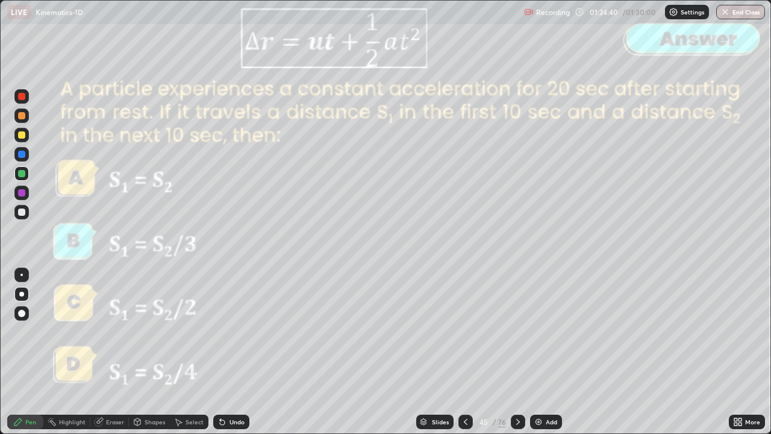
click at [516, 352] on icon at bounding box center [518, 422] width 10 height 10
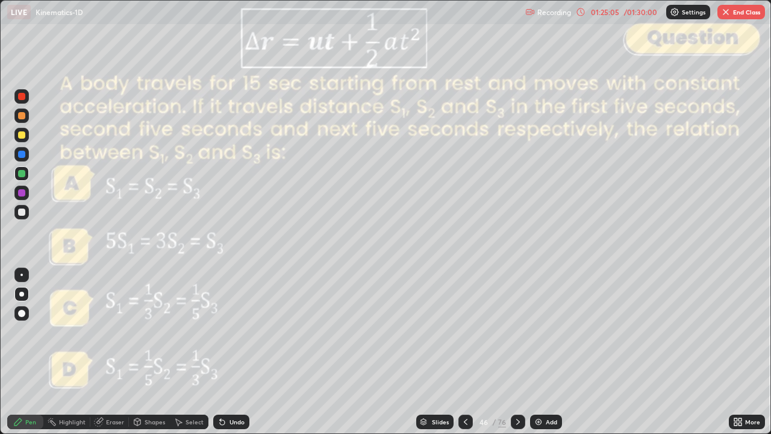
click at [517, 352] on icon at bounding box center [518, 422] width 10 height 10
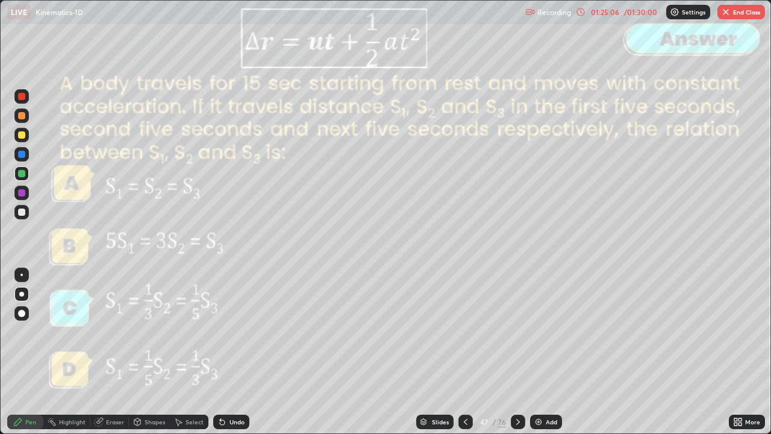
click at [436, 352] on div "Slides" at bounding box center [434, 422] width 37 height 14
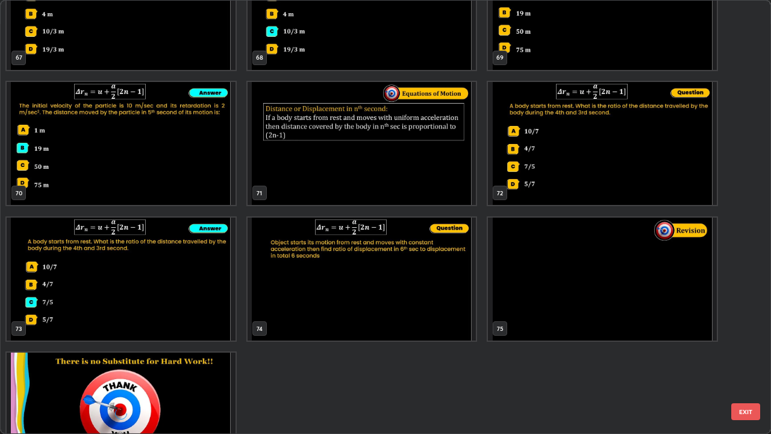
scroll to position [3089, 0]
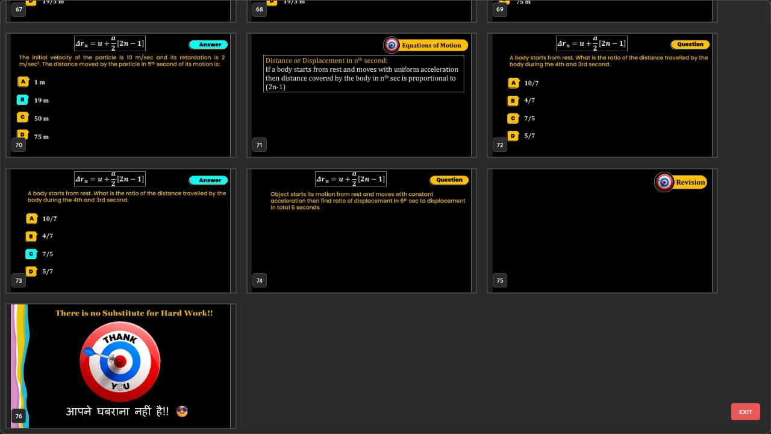
click at [539, 242] on img "grid" at bounding box center [602, 231] width 229 height 124
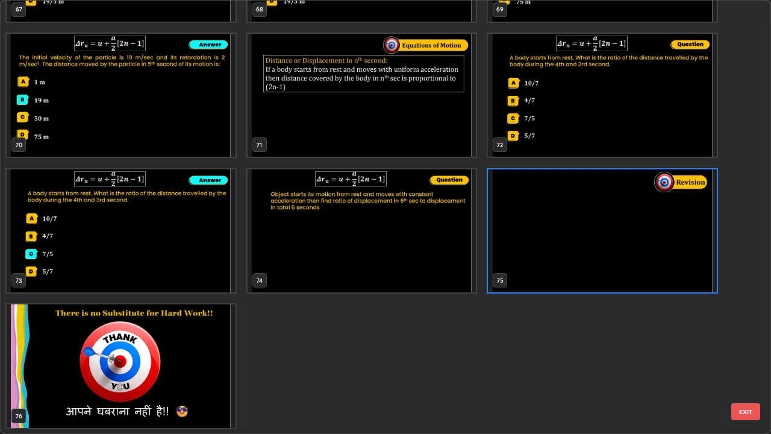
click at [744, 352] on button "EXIT" at bounding box center [746, 411] width 29 height 17
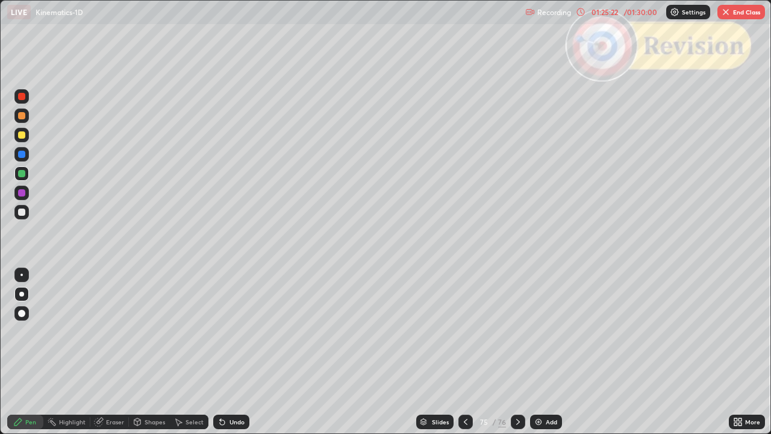
click at [517, 352] on icon at bounding box center [518, 422] width 10 height 10
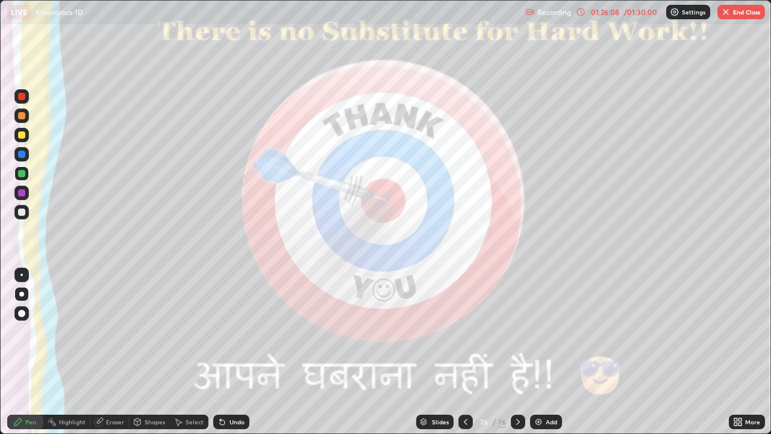
click at [733, 16] on button "End Class" at bounding box center [742, 12] width 48 height 14
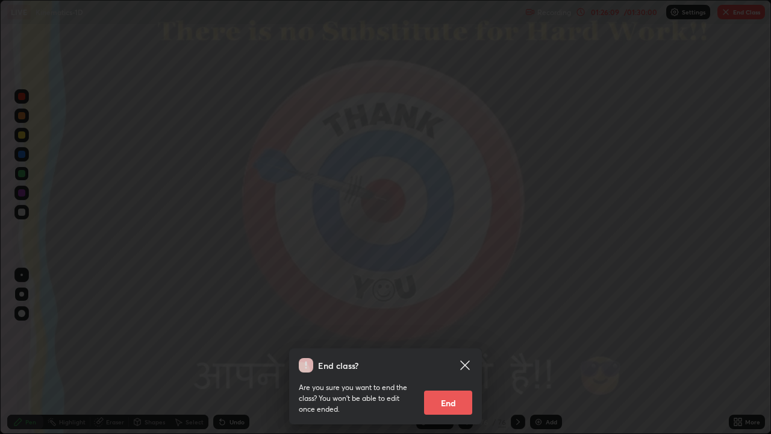
click at [441, 352] on button "End" at bounding box center [448, 403] width 48 height 24
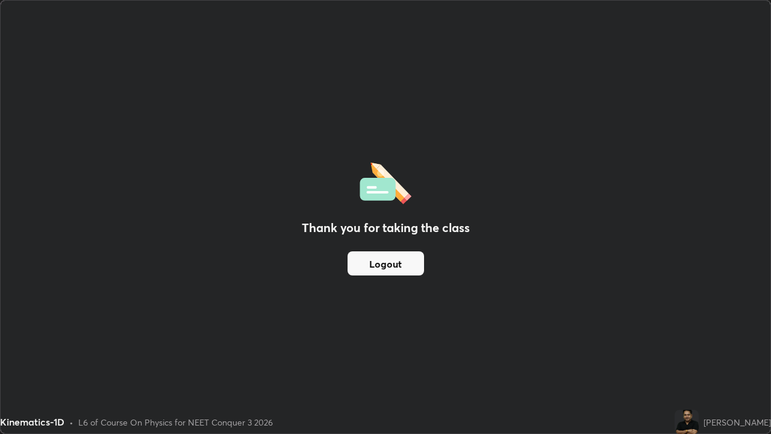
click at [387, 259] on button "Logout" at bounding box center [386, 263] width 77 height 24
